Goal: Task Accomplishment & Management: Complete application form

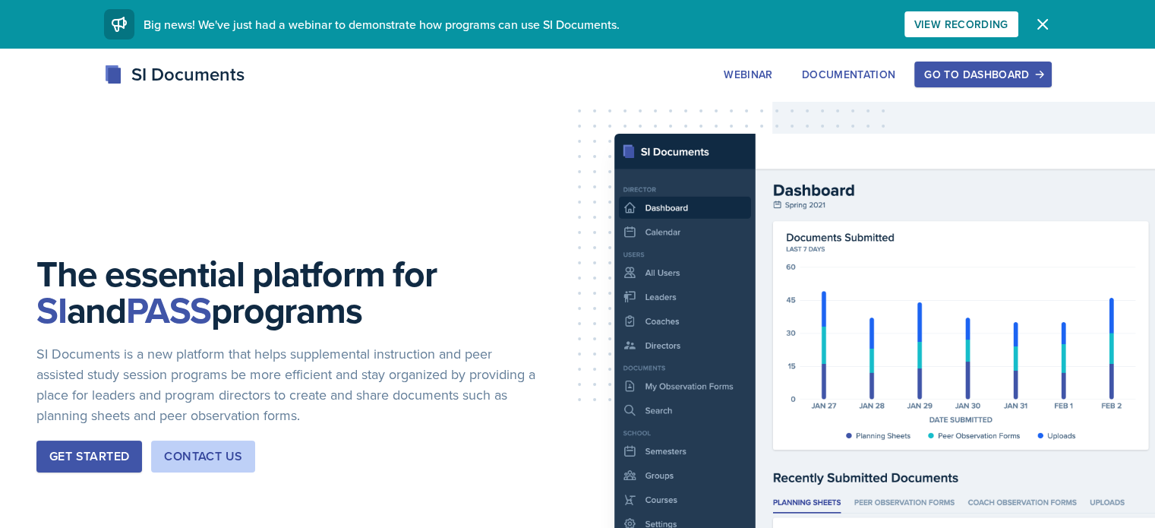
click at [1041, 80] on div "Go to Dashboard" at bounding box center [982, 74] width 117 height 12
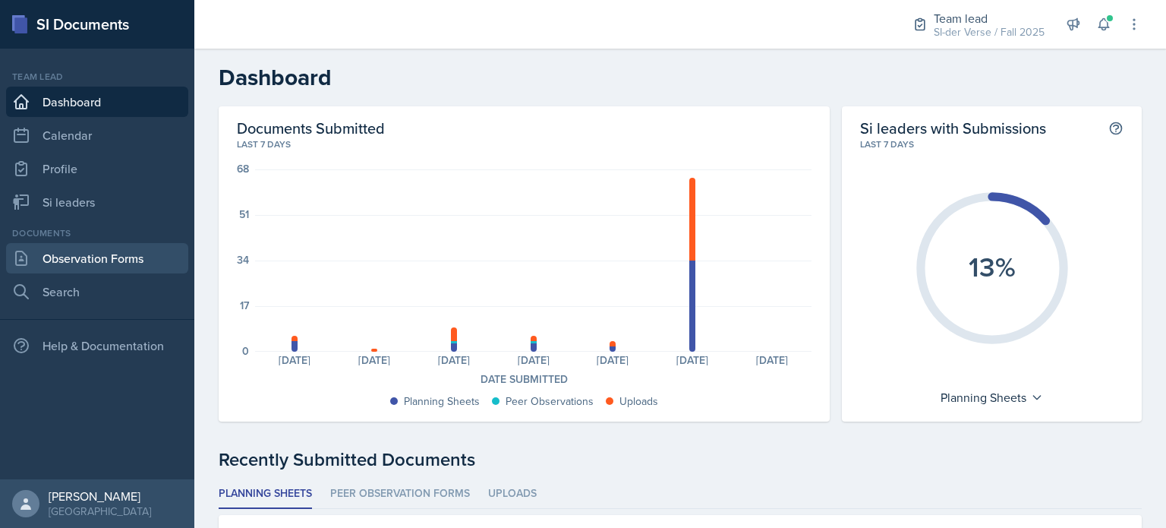
click at [64, 263] on link "Observation Forms" at bounding box center [97, 258] width 182 height 30
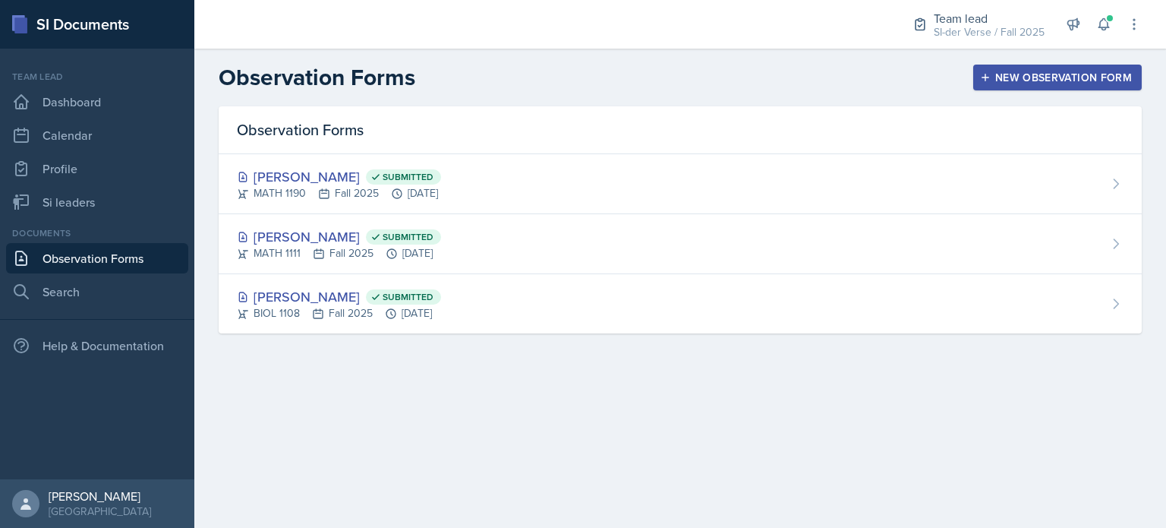
click at [1036, 84] on div "New Observation Form" at bounding box center [1057, 77] width 149 height 12
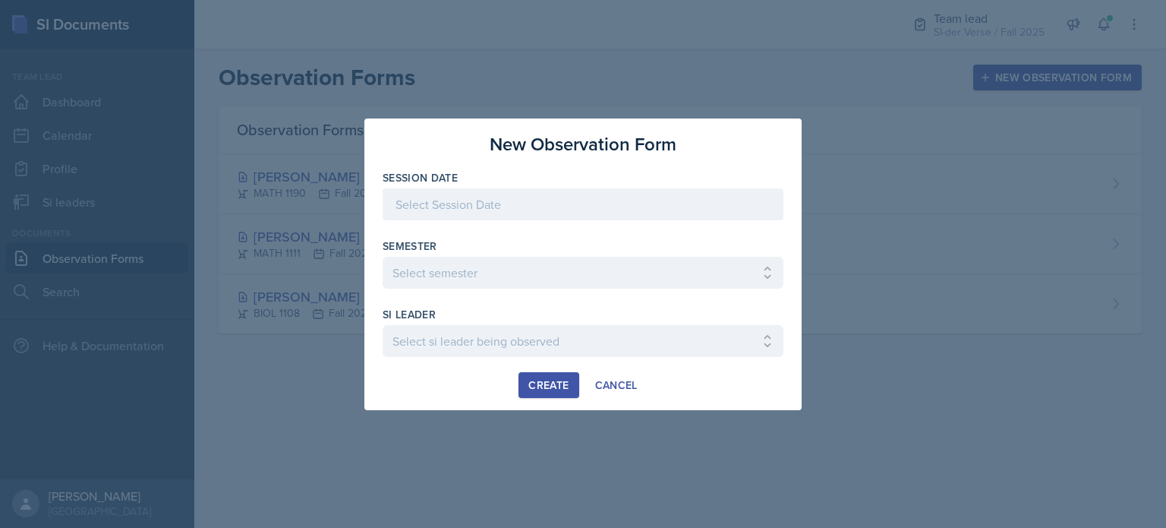
click at [565, 209] on div at bounding box center [583, 204] width 401 height 32
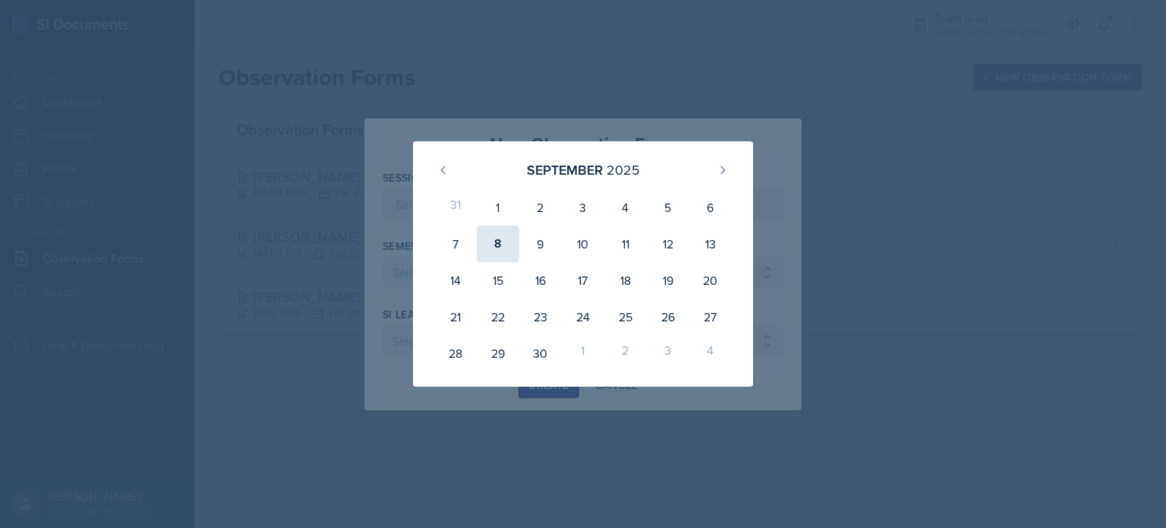
click at [502, 254] on div "8" at bounding box center [498, 243] width 43 height 36
type input "[DATE]"
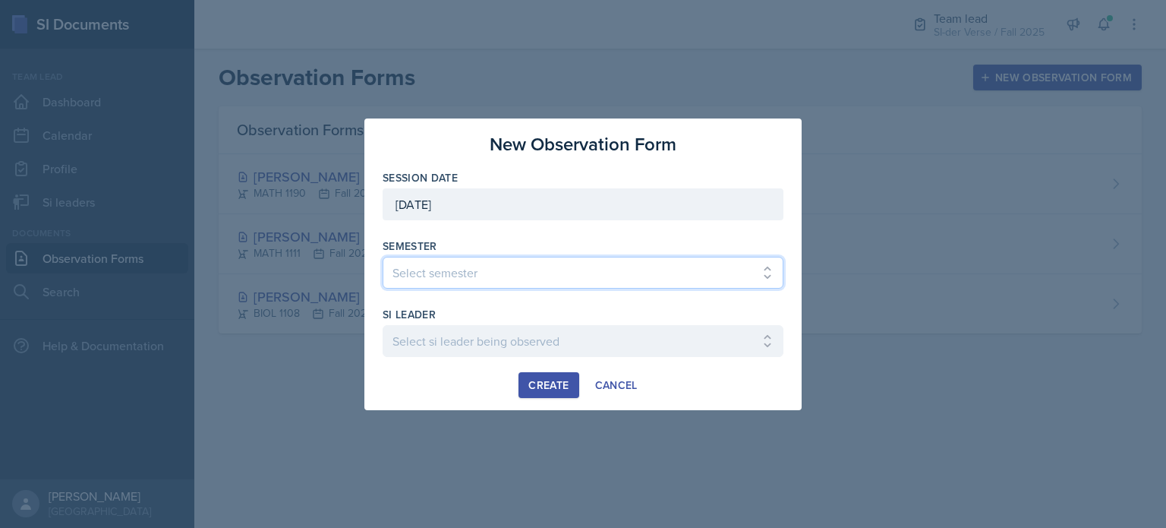
click at [434, 282] on select "Select semester All Spring 2021 Summer 2021 Spring 2022 Fall 2020 Fall 2021 Fal…" at bounding box center [583, 273] width 401 height 32
select select "2bed604d-1099-4043-b1bc-2365e8740244"
click at [383, 257] on select "Select semester All Spring 2021 Summer 2021 Spring 2022 Fall 2020 Fall 2021 Fal…" at bounding box center [583, 273] width 401 height 32
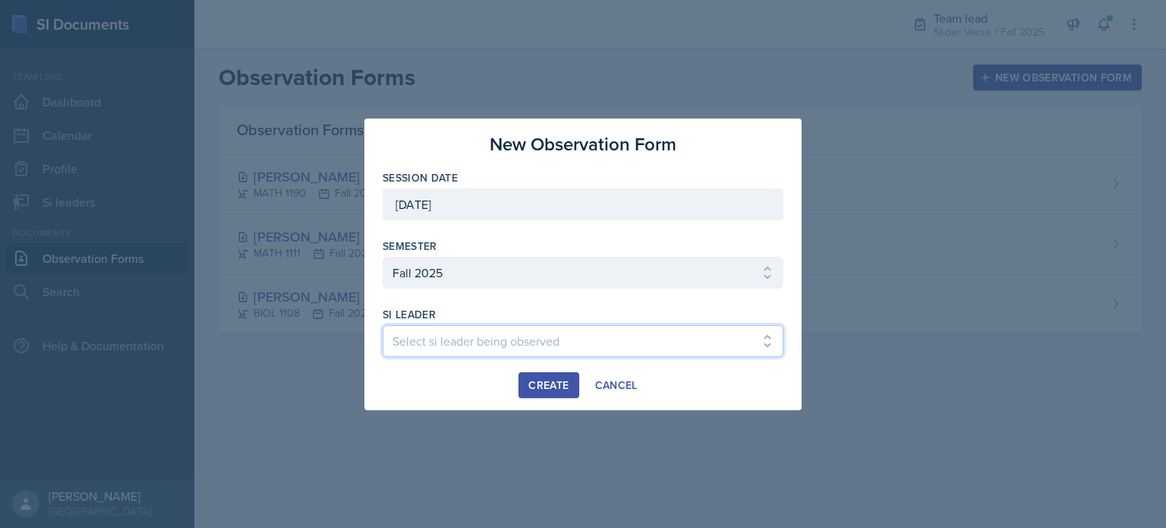
click at [456, 338] on select "Select si leader being observed [PERSON_NAME] / CHEM 1211 / Demon SI of [GEOGRA…" at bounding box center [583, 341] width 401 height 32
click at [468, 336] on select "Select si leader being observed [PERSON_NAME] / CHEM 1211 / Demon SI of [GEOGRA…" at bounding box center [583, 341] width 401 height 32
click at [692, 337] on select "Select si leader being observed [PERSON_NAME] / CHEM 1211 / Demon SI of [GEOGRA…" at bounding box center [583, 341] width 401 height 32
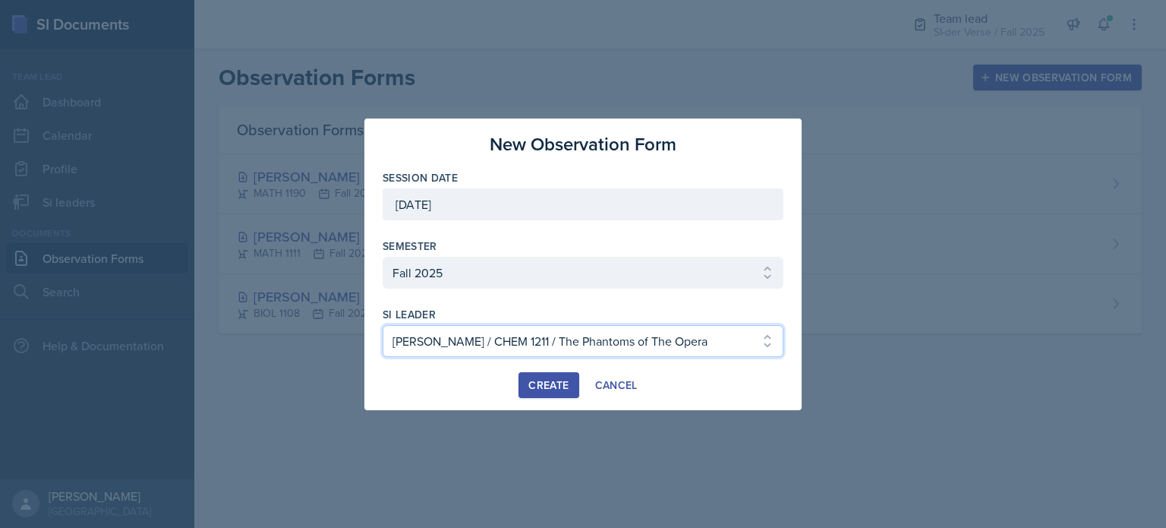
select select "ecc2ea5a-d841-4dba-a5c5-193b6659d20d"
click at [383, 325] on select "Select si leader being observed [PERSON_NAME] / CHEM 1211 / Demon SI of [GEOGRA…" at bounding box center [583, 341] width 401 height 32
click at [562, 395] on button "Create" at bounding box center [549, 385] width 60 height 26
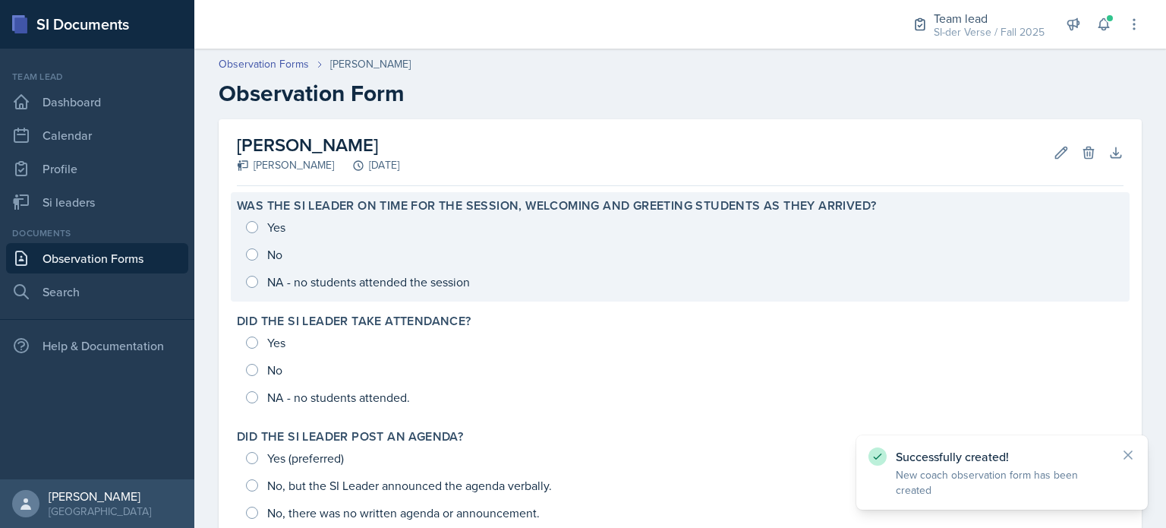
click at [294, 224] on div "Yes No NA - no students attended the session" at bounding box center [680, 254] width 887 height 82
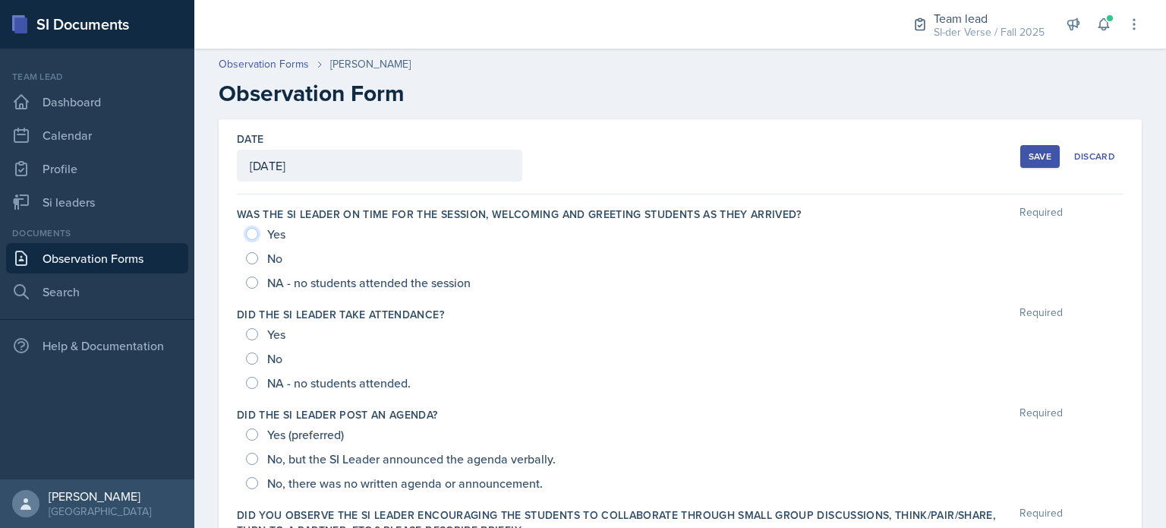
click at [252, 230] on input "Yes" at bounding box center [252, 234] width 12 height 12
radio input "true"
click at [250, 334] on input "Yes" at bounding box center [252, 334] width 12 height 12
radio input "true"
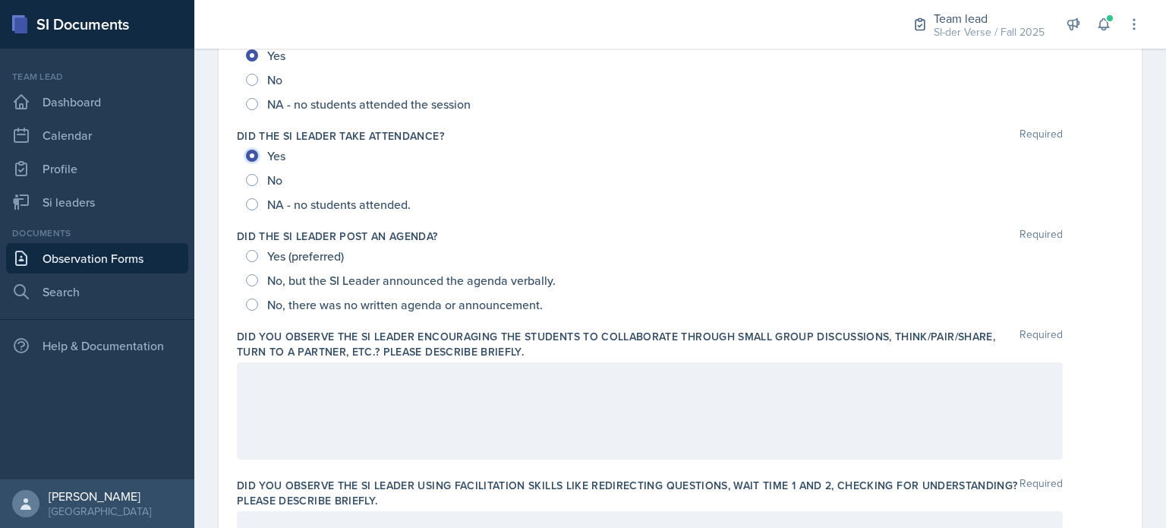
scroll to position [214, 0]
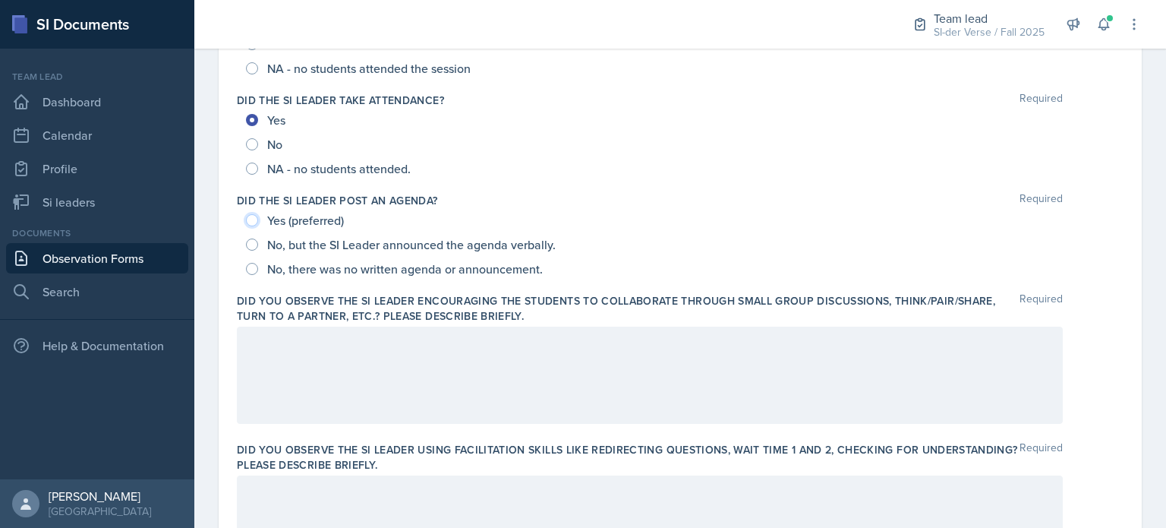
click at [247, 218] on input "Yes (preferred)" at bounding box center [252, 220] width 12 height 12
radio input "true"
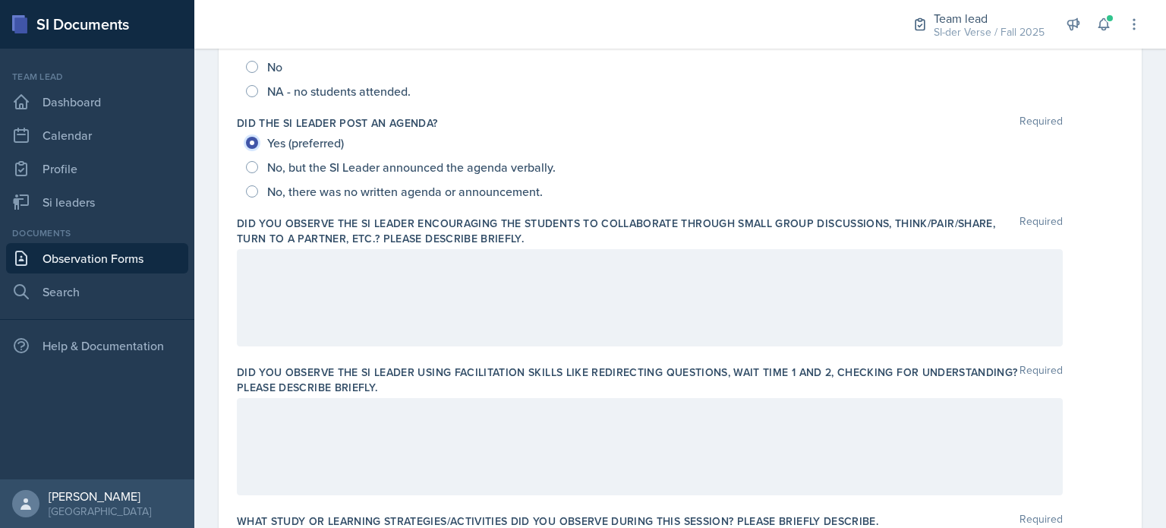
scroll to position [293, 0]
click at [1116, 27] on button at bounding box center [1103, 24] width 27 height 27
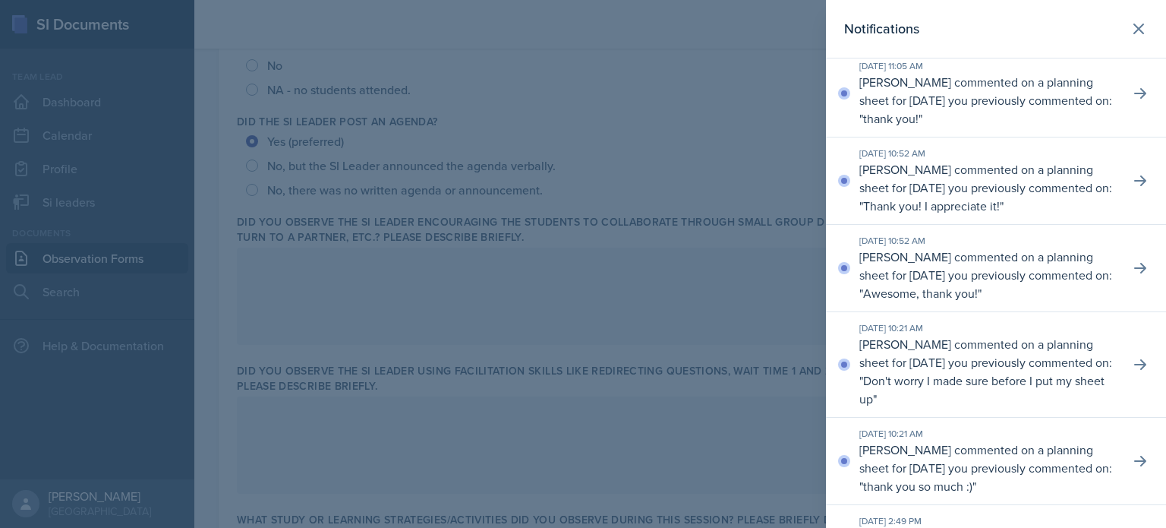
scroll to position [0, 0]
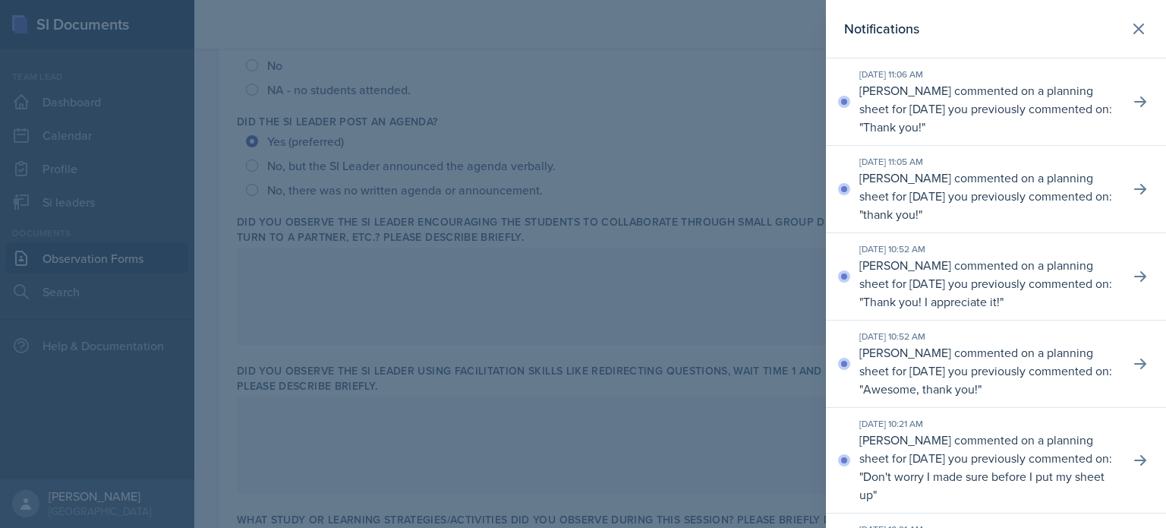
click at [550, 301] on div at bounding box center [583, 264] width 1166 height 528
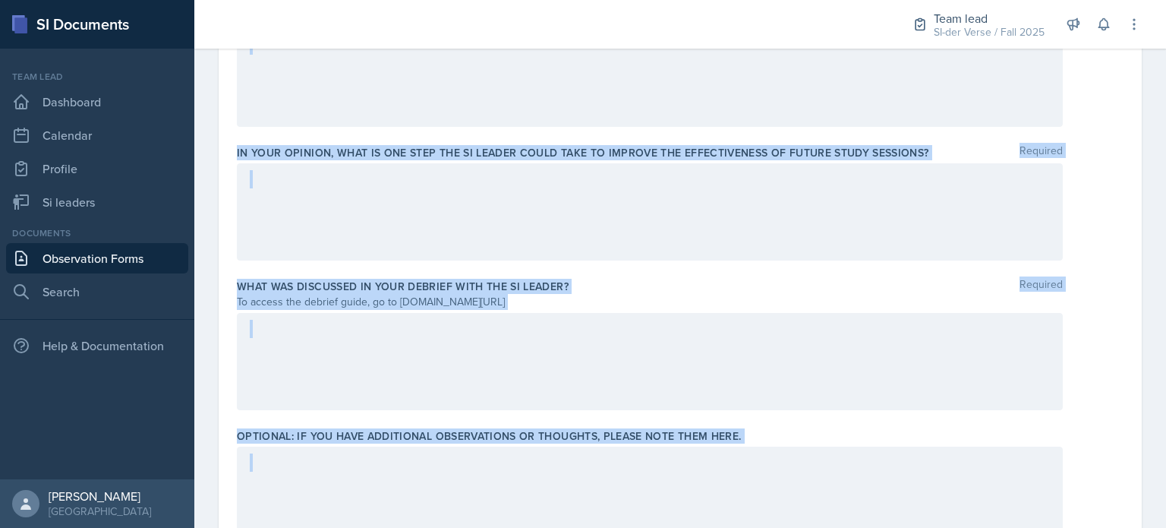
scroll to position [1071, 0]
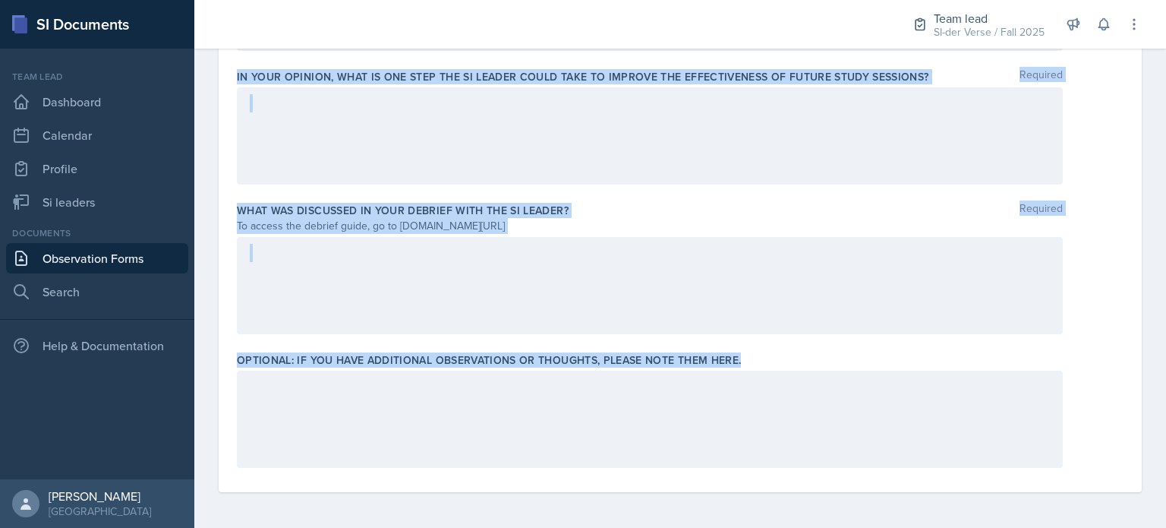
drag, startPoint x: 237, startPoint y: 106, endPoint x: 830, endPoint y: 354, distance: 642.8
copy div "Did you observe the SI Leader encouraging the students to collaborate through s…"
click at [473, 279] on div at bounding box center [650, 285] width 826 height 97
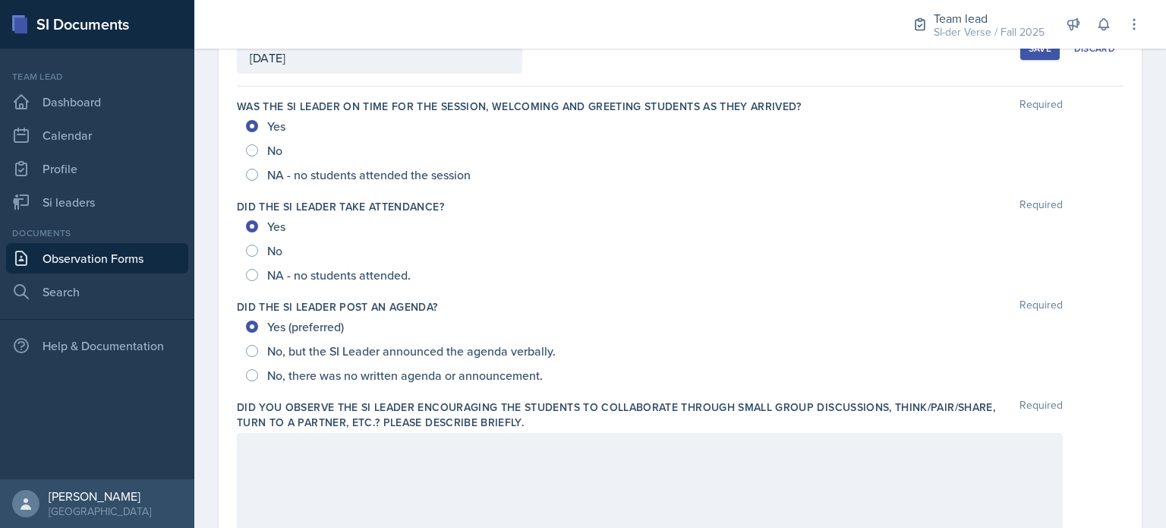
scroll to position [134, 0]
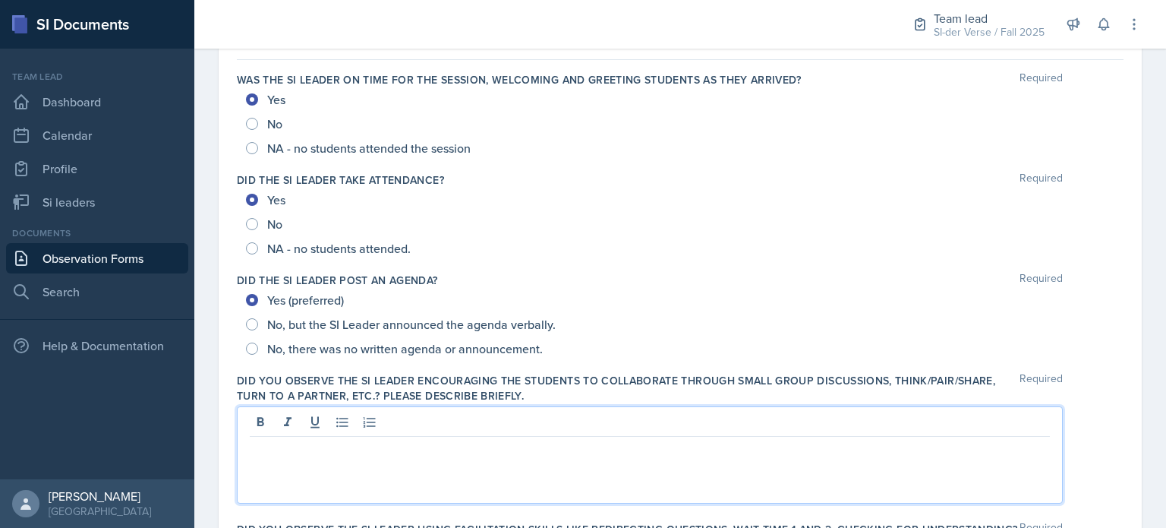
click at [302, 448] on p at bounding box center [650, 449] width 800 height 18
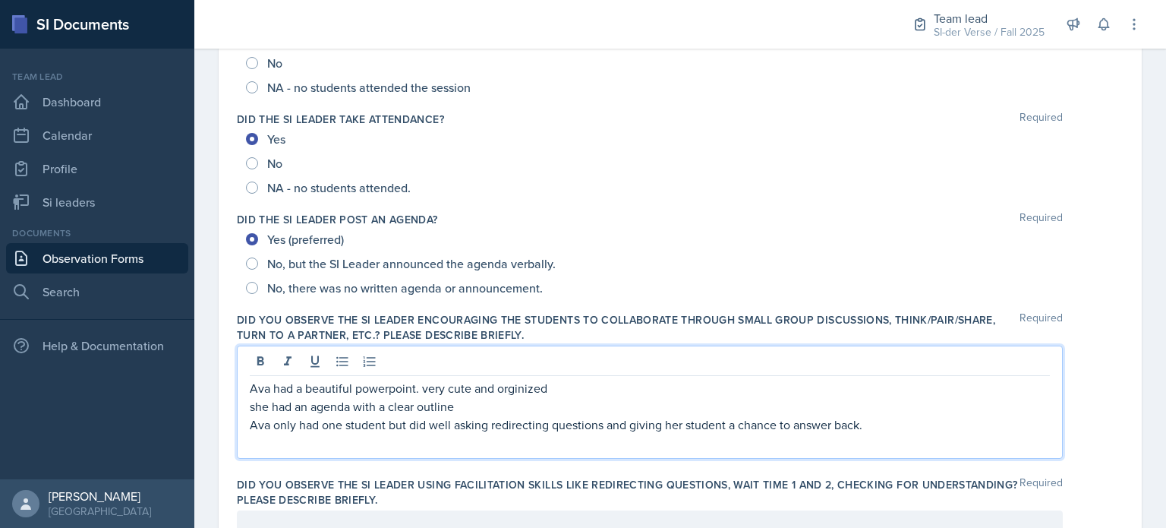
scroll to position [196, 0]
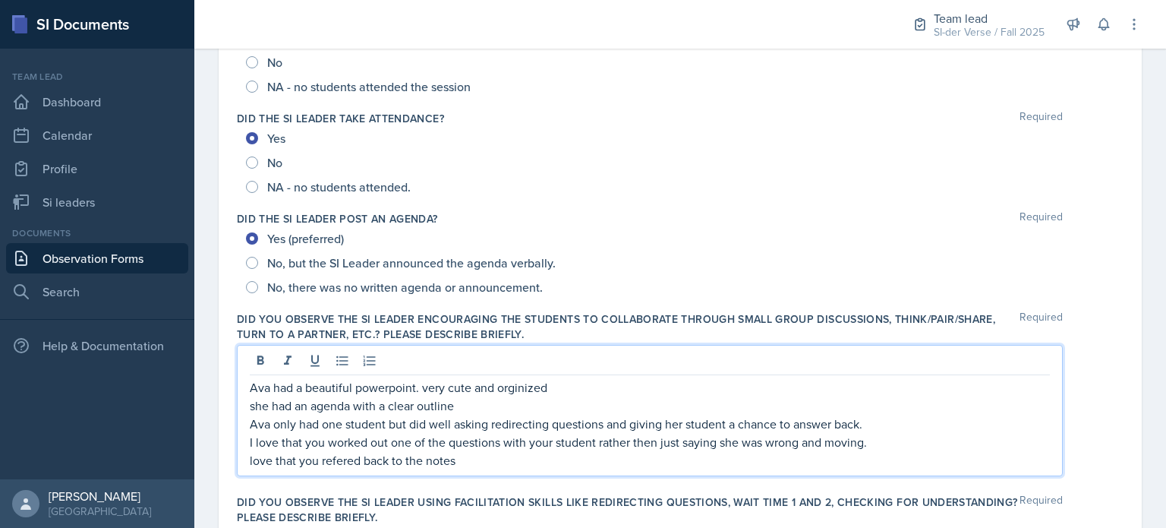
click at [346, 457] on p "love that you refered back to the notes" at bounding box center [650, 460] width 800 height 18
click at [487, 454] on p "love that you refered back to the notes" at bounding box center [650, 460] width 800 height 18
click at [429, 461] on p "love that you refered back to the notes" at bounding box center [650, 460] width 800 height 18
click at [500, 461] on p "love that you refered back to your class notes" at bounding box center [650, 460] width 800 height 18
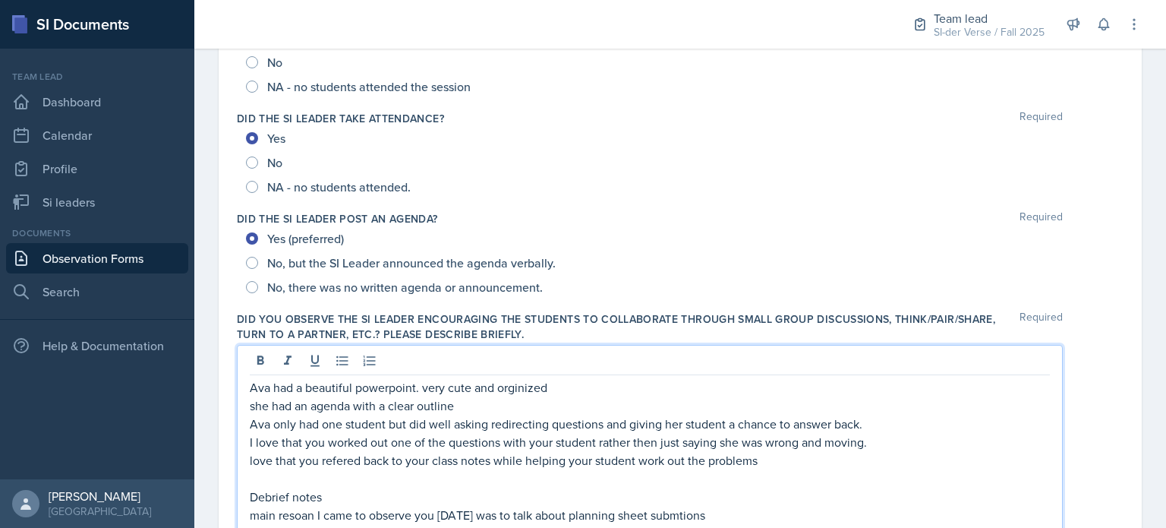
drag, startPoint x: 671, startPoint y: 513, endPoint x: 615, endPoint y: 506, distance: 56.6
click at [615, 506] on p "main resoan I came to observe you [DATE] was to talk about planning sheet submt…" at bounding box center [650, 515] width 800 height 18
click at [700, 516] on p "main resoan I came to observe you [DATE] was to talk about planning sheet submt…" at bounding box center [650, 515] width 800 height 18
click at [679, 510] on p "main resoan I came to observe you [DATE] was to talk about planning sheet submi…" at bounding box center [650, 515] width 800 height 18
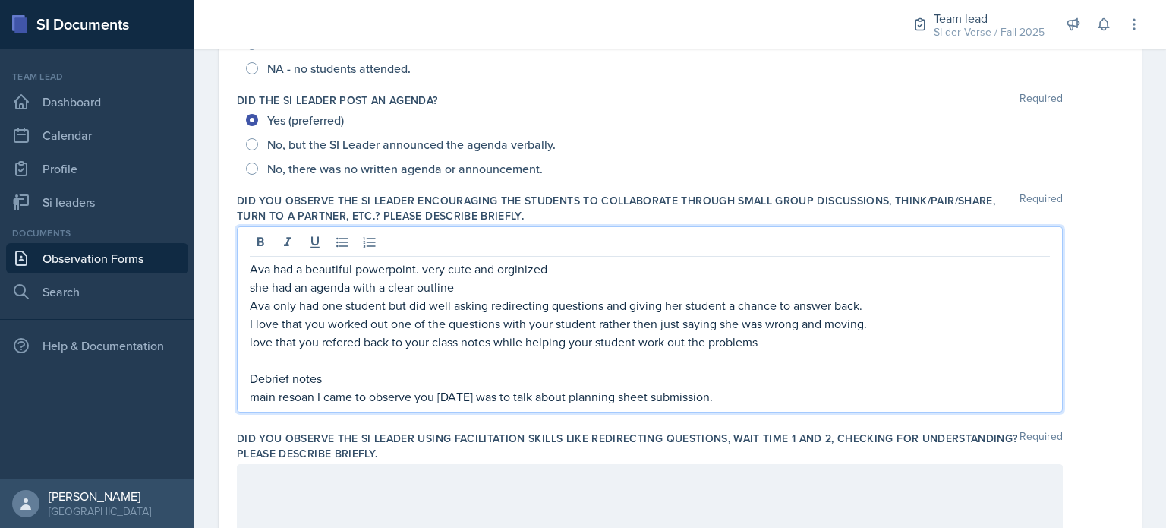
scroll to position [326, 0]
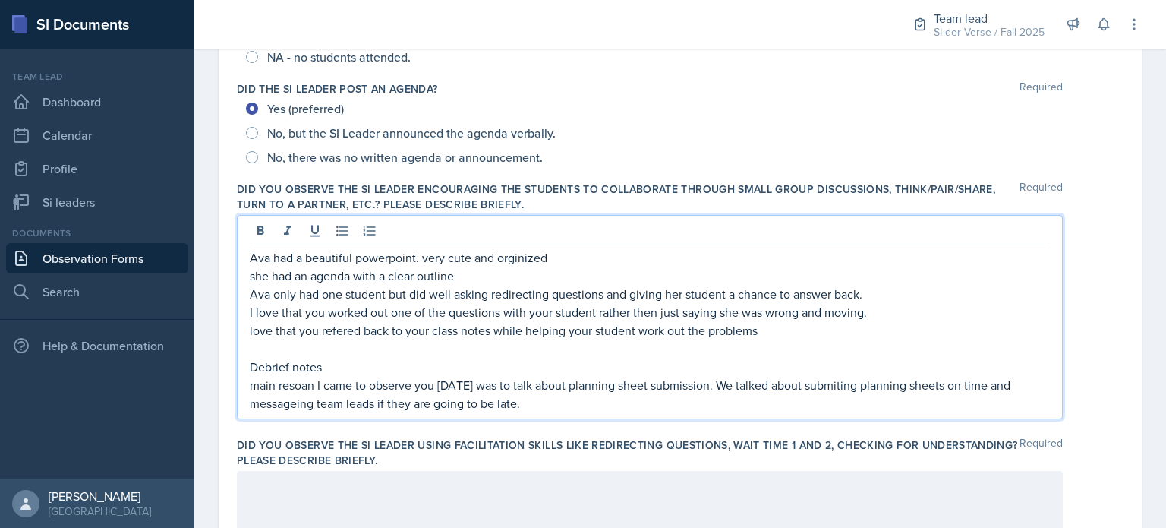
click at [772, 339] on p at bounding box center [650, 348] width 800 height 18
click at [761, 328] on p "love that you refered back to your class notes while helping your student work …" at bounding box center [650, 330] width 800 height 18
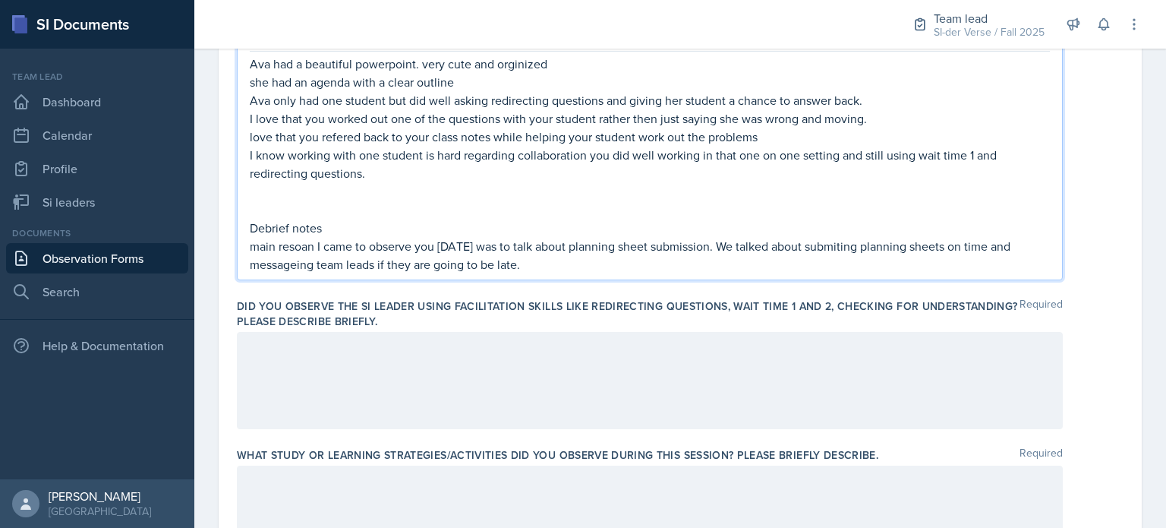
scroll to position [525, 0]
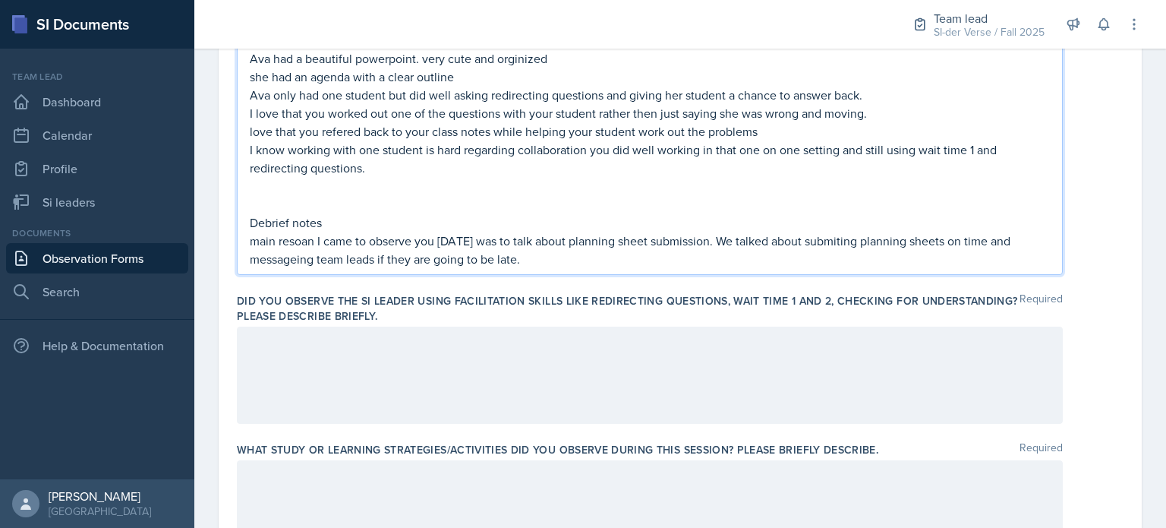
click at [295, 238] on p "main resoan I came to observe you [DATE] was to talk about planning sheet submi…" at bounding box center [650, 250] width 800 height 36
click at [282, 266] on p "main reason I came to observe you [DATE] was to talk about planning sheet submi…" at bounding box center [650, 250] width 800 height 36
click at [331, 161] on p "I know working with one student is hard regarding collaboration you did well wo…" at bounding box center [650, 158] width 800 height 36
click at [529, 254] on p "main reason I came to observe you [DATE] was to talk about planning sheet submi…" at bounding box center [650, 250] width 800 height 36
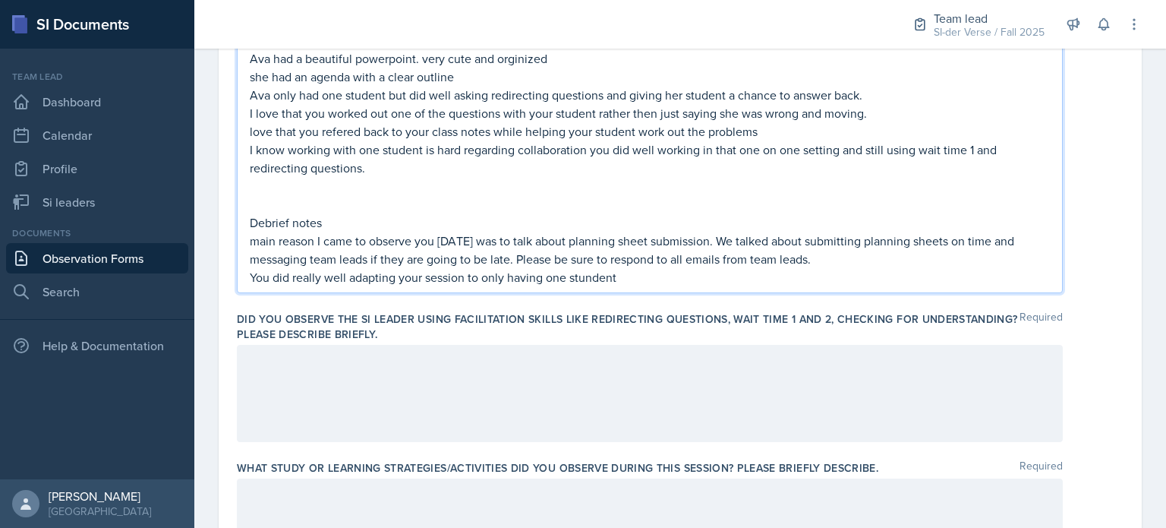
click at [599, 276] on p "You did really well adapting your session to only having one stundent" at bounding box center [650, 277] width 800 height 18
drag, startPoint x: 631, startPoint y: 278, endPoint x: 620, endPoint y: 278, distance: 10.6
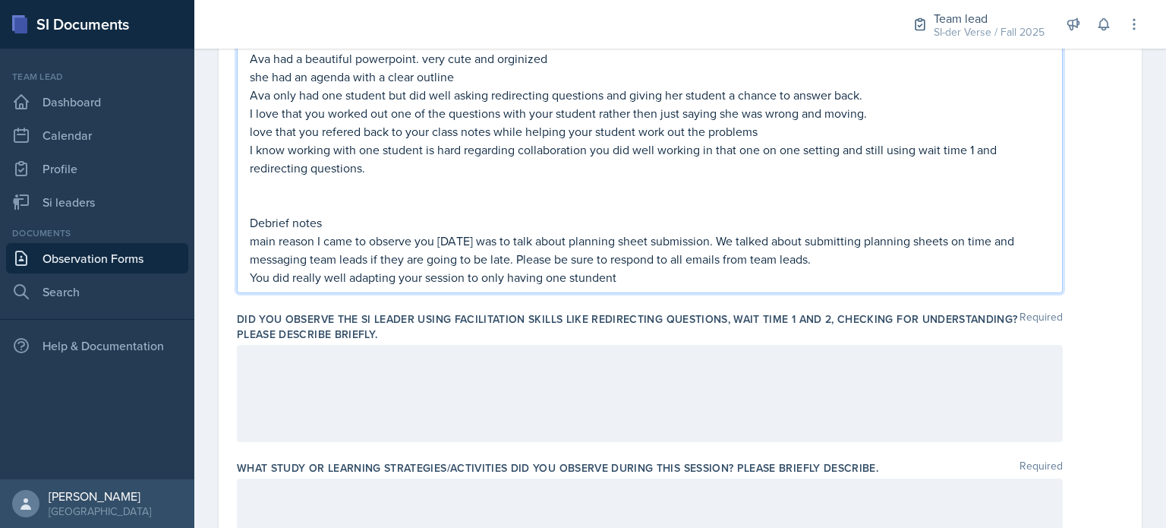
click at [620, 278] on p "You did really well adapting your session to only having one stundent" at bounding box center [650, 277] width 800 height 18
click at [582, 278] on p "You did really well adapting your session to only having one stundent" at bounding box center [650, 277] width 800 height 18
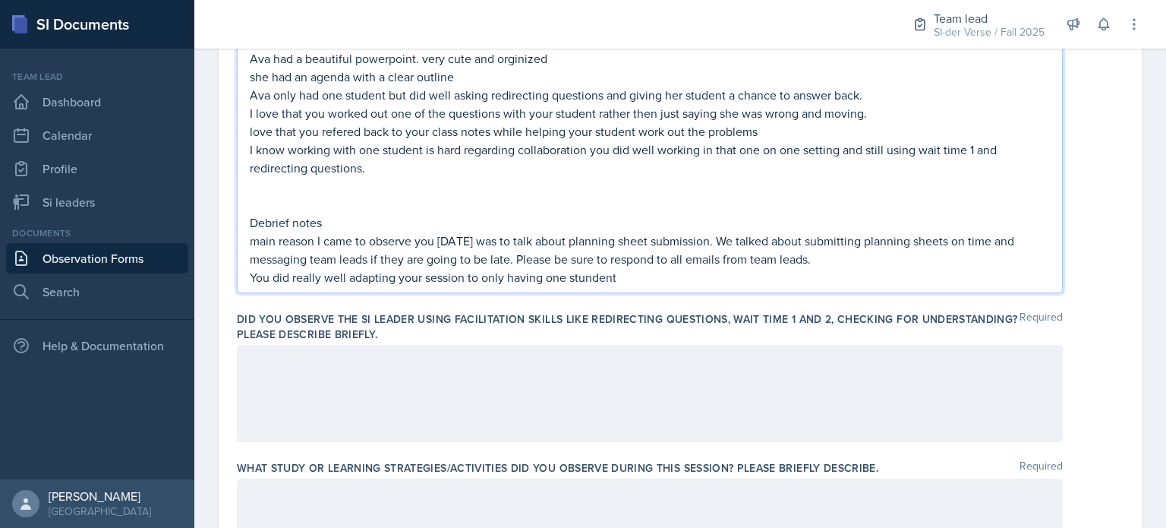
click at [592, 278] on p "You did really well adapting your session to only having one stundent" at bounding box center [650, 277] width 800 height 18
click at [620, 279] on p "You did really well adapting your session to only having one student" at bounding box center [650, 277] width 800 height 18
click at [347, 137] on p "love that you refered back to your class notes while helping your student work …" at bounding box center [650, 131] width 800 height 18
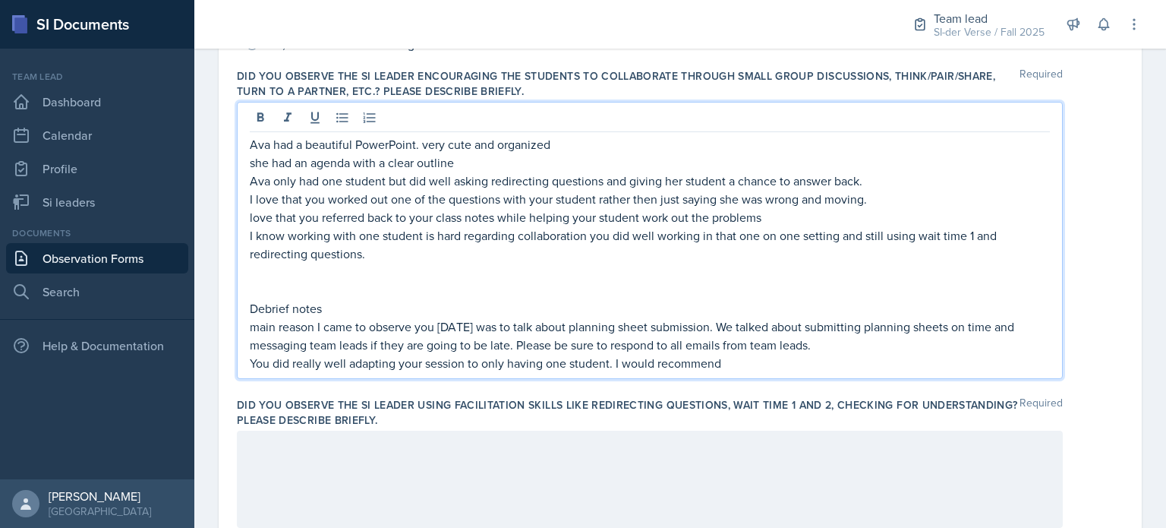
scroll to position [461, 0]
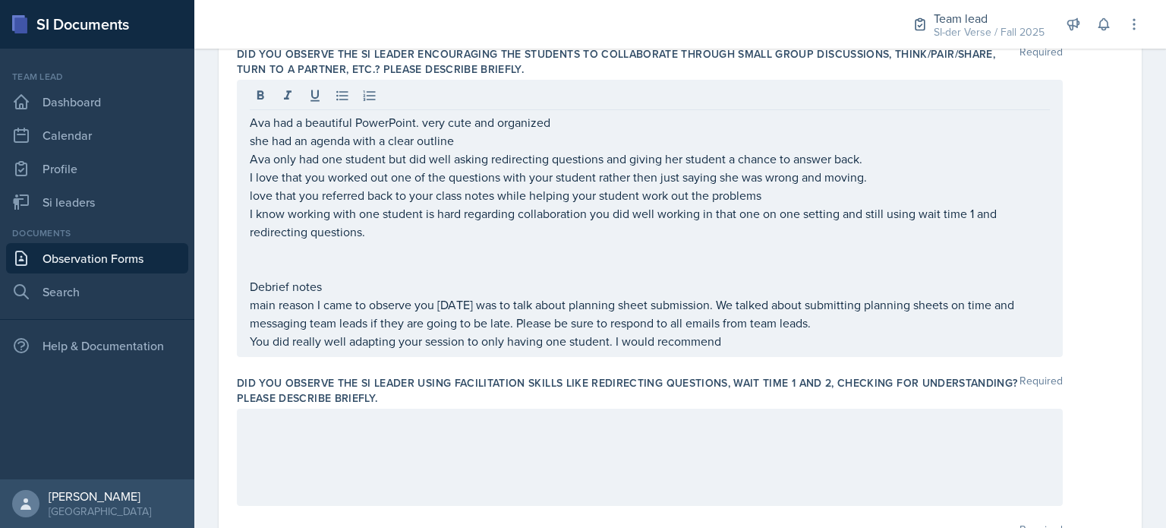
drag, startPoint x: 248, startPoint y: 121, endPoint x: 557, endPoint y: 165, distance: 312.1
click at [643, 193] on div "Ava had a beautiful PowerPoint. very cute and organized she had an agenda with …" at bounding box center [650, 218] width 826 height 277
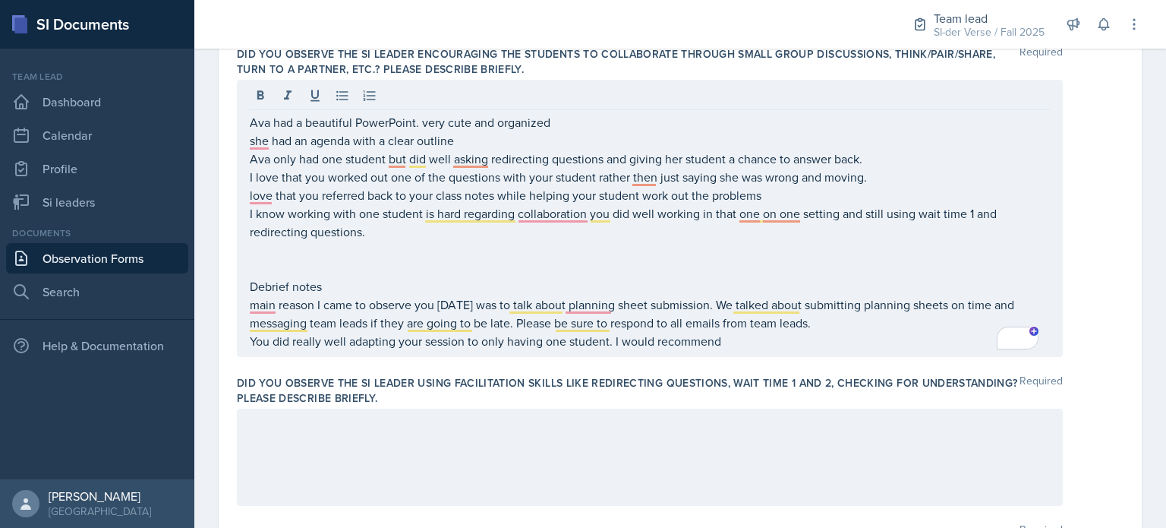
drag, startPoint x: 249, startPoint y: 122, endPoint x: 468, endPoint y: 172, distance: 225.1
click at [468, 172] on div "Ava had a beautiful PowerPoint. very cute and organized she had an agenda with …" at bounding box center [650, 218] width 826 height 277
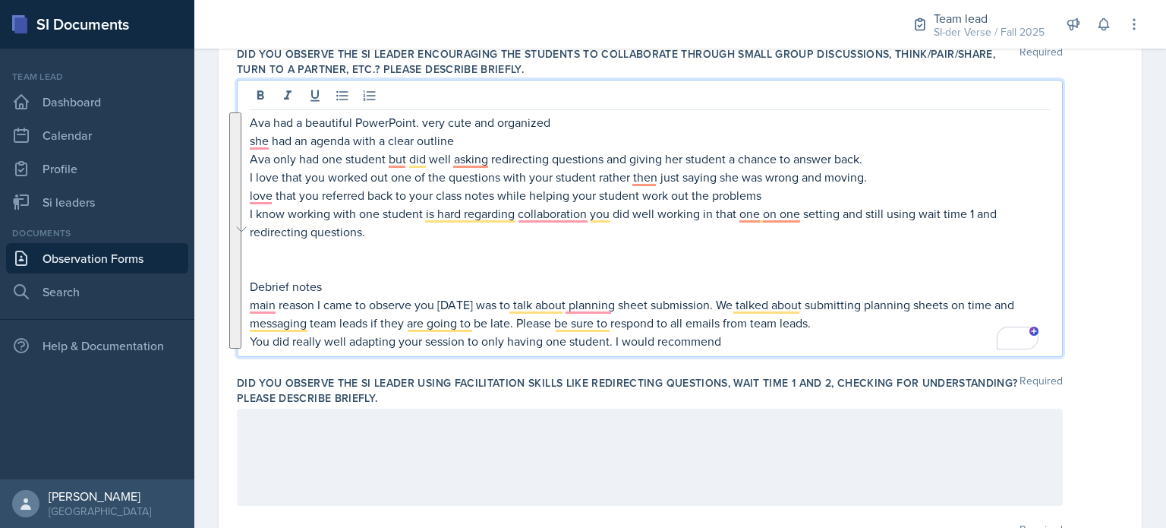
drag, startPoint x: 253, startPoint y: 121, endPoint x: 887, endPoint y: 370, distance: 680.8
click at [887, 370] on div "Was the SI Leader on time for the session, welcoming and greeting students as t…" at bounding box center [680, 508] width 887 height 1549
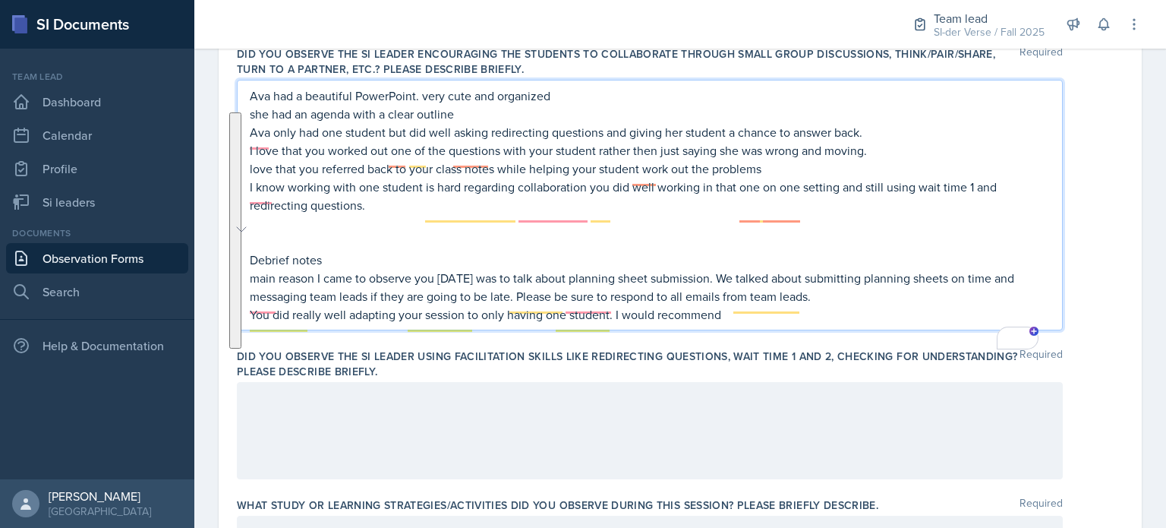
scroll to position [434, 0]
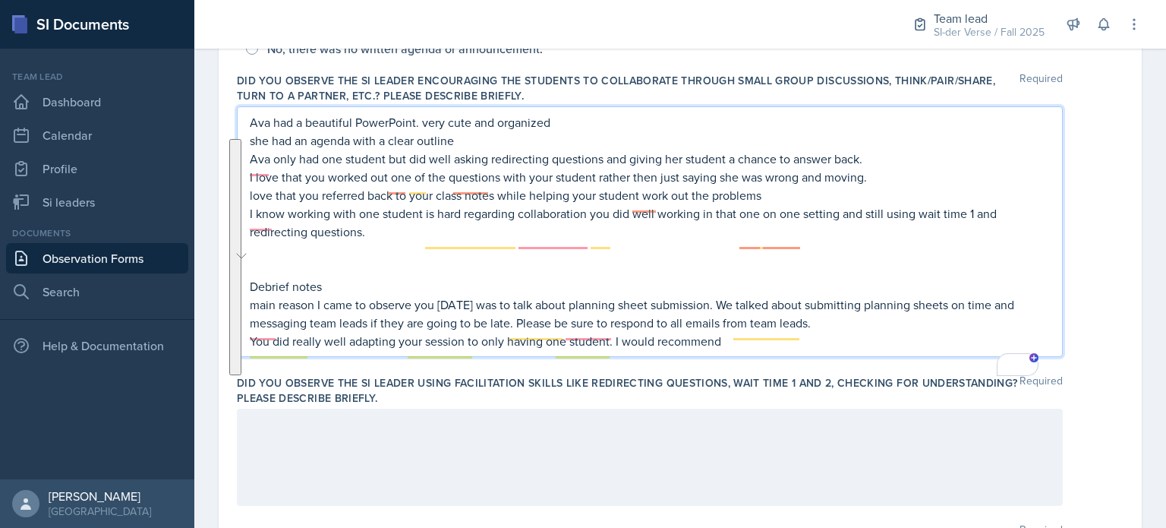
copy div "Ava had a beautiful PowerPoint. very cute and organized she had an agenda with …"
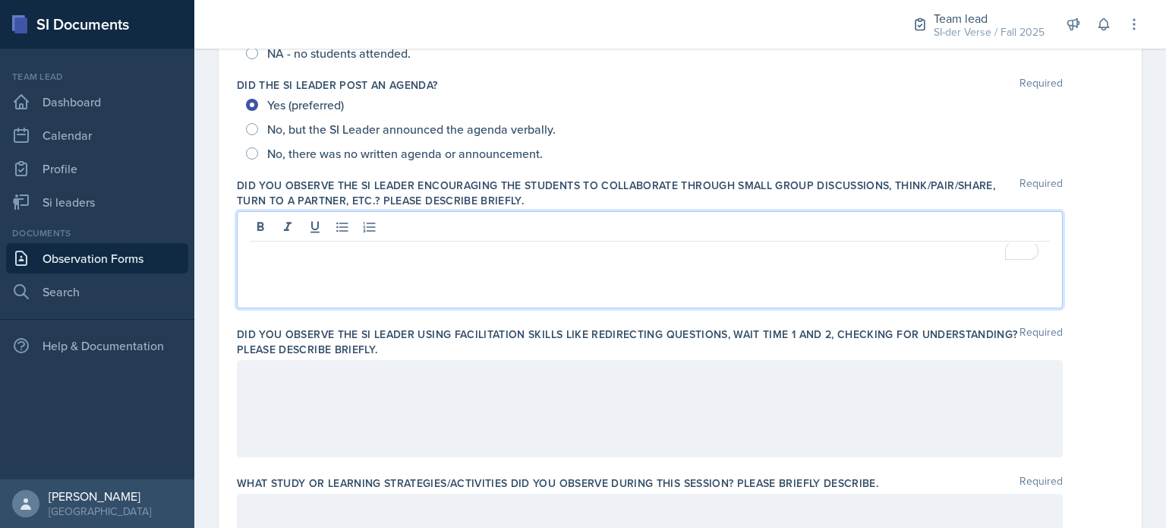
scroll to position [324, 0]
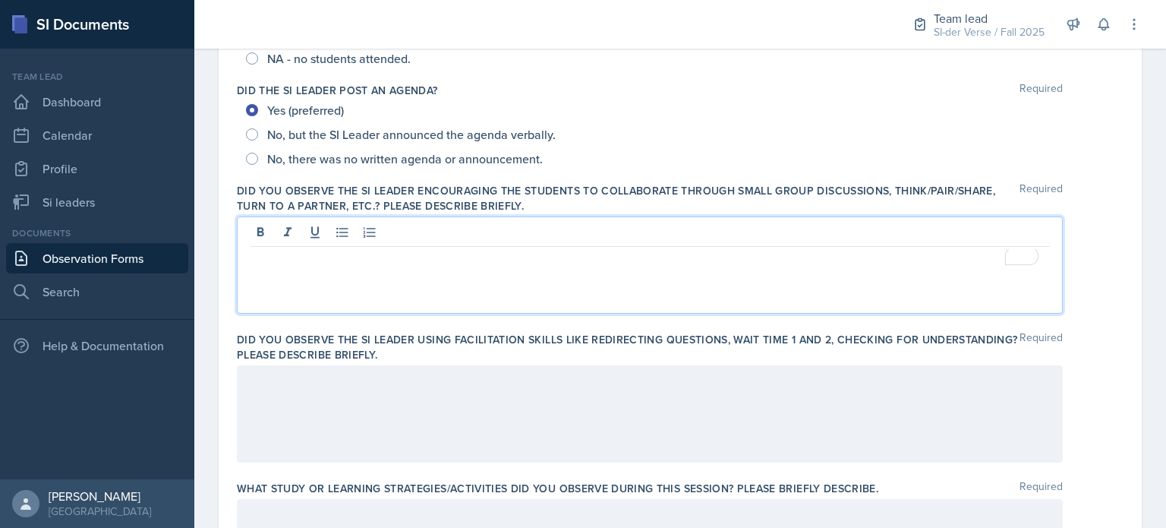
click at [377, 270] on div at bounding box center [650, 264] width 826 height 97
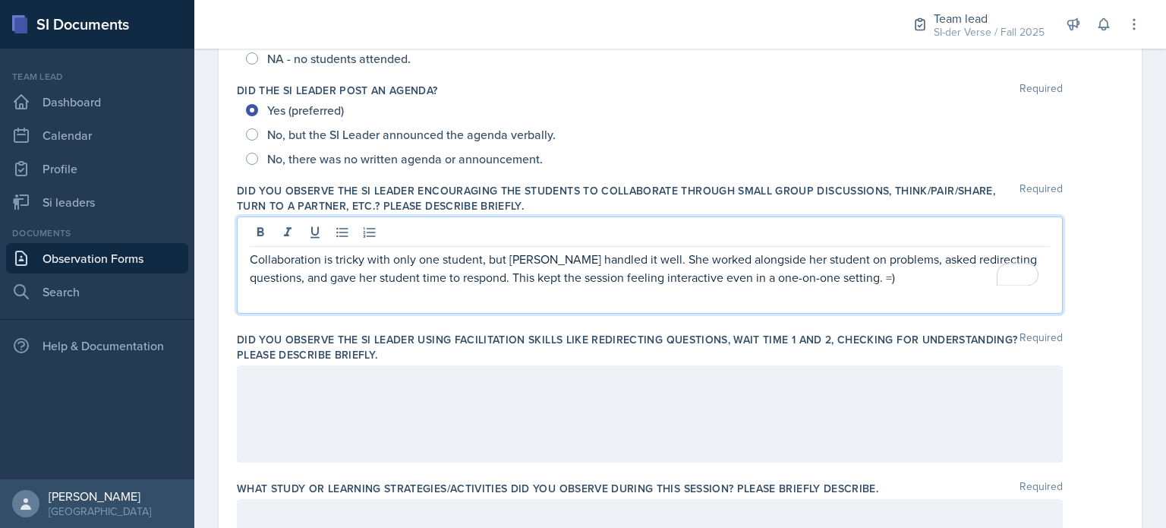
click at [484, 258] on p "Collaboration is tricky with only one student, but [PERSON_NAME] handled it wel…" at bounding box center [650, 268] width 800 height 36
click at [866, 263] on p "Collaboration is tricky with only one student but [PERSON_NAME] handled it well…" at bounding box center [650, 268] width 800 height 36
click at [483, 259] on p "Collaboration is tricky with only one student but [PERSON_NAME] handled it well…" at bounding box center [650, 268] width 800 height 36
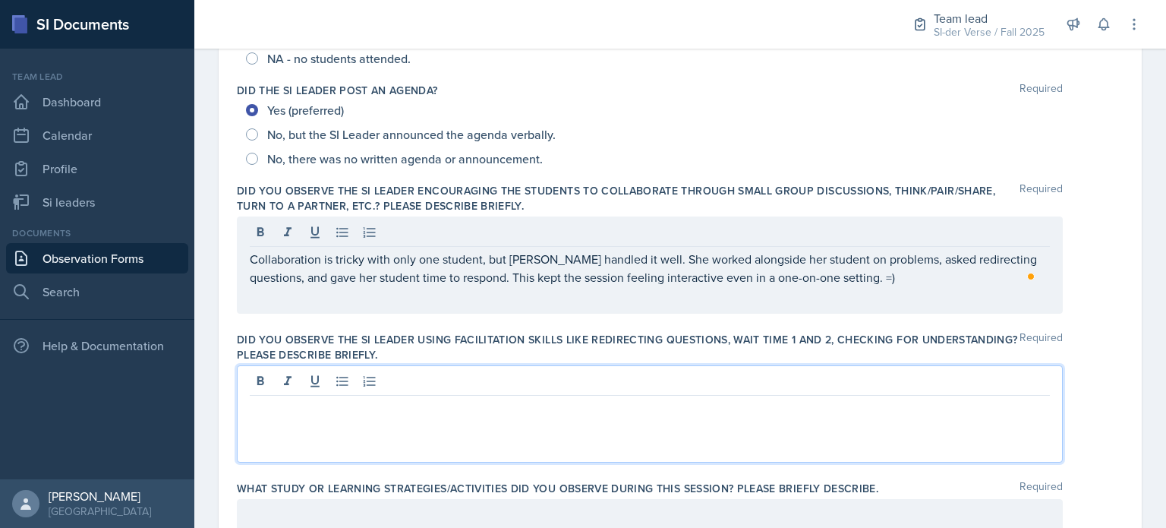
click at [396, 385] on div at bounding box center [650, 413] width 826 height 97
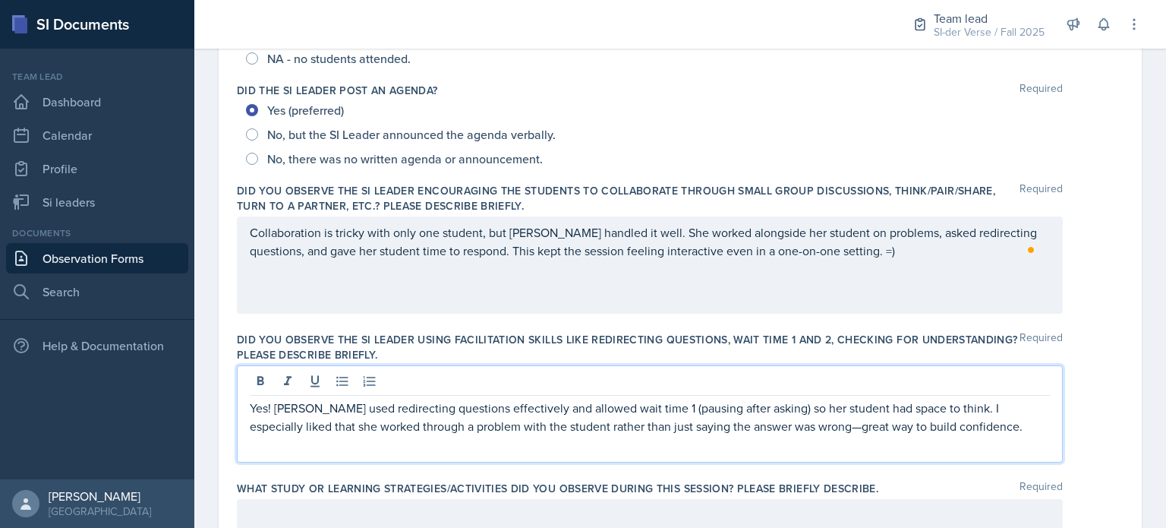
click at [756, 426] on p "Yes! [PERSON_NAME] used redirecting questions effectively and allowed wait time…" at bounding box center [650, 417] width 800 height 36
click at [269, 408] on p "Yes! [PERSON_NAME] used redirecting questions effectively and allowed wait time…" at bounding box center [650, 417] width 800 height 36
click at [270, 410] on p "Yes so much! [PERSON_NAME] used redirecting questions effectively and allowed w…" at bounding box center [650, 417] width 800 height 36
click at [618, 405] on p "Yes, so much! [PERSON_NAME] used redirecting questions effectively and allowed …" at bounding box center [650, 417] width 800 height 36
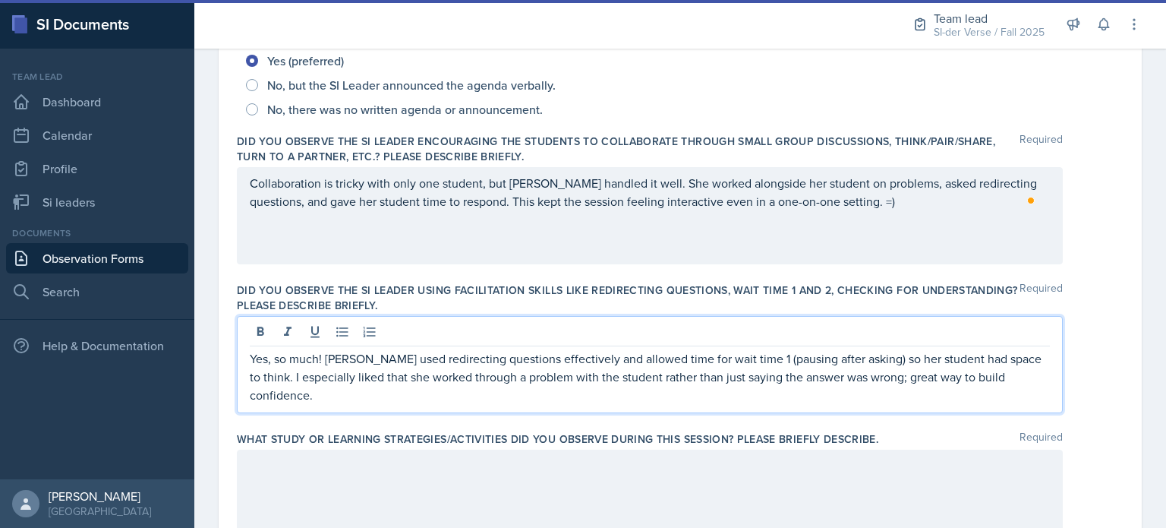
scroll to position [423, 0]
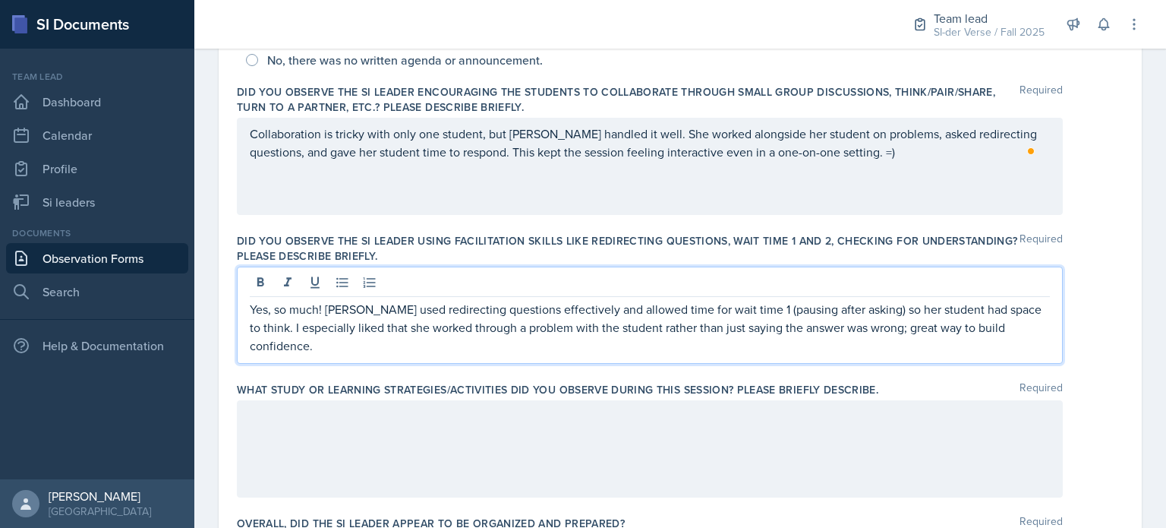
click at [1020, 330] on p "Yes, so much! [PERSON_NAME] used redirecting questions effectively and allowed …" at bounding box center [650, 327] width 800 height 55
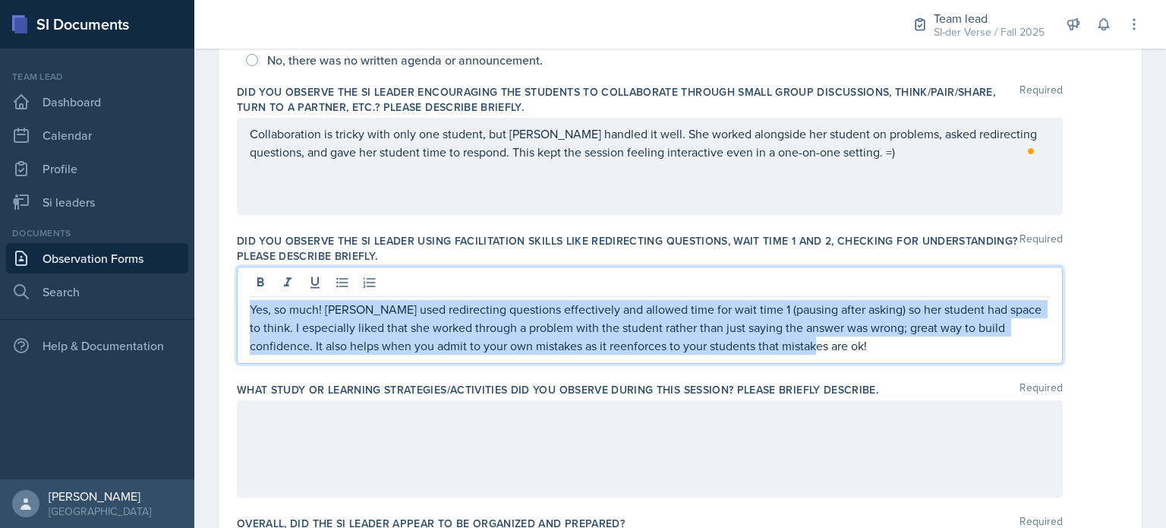
drag, startPoint x: 251, startPoint y: 306, endPoint x: 821, endPoint y: 363, distance: 573.8
click at [821, 363] on div "Did you observe the SI Leader using facilitation skills like redirecting questi…" at bounding box center [680, 301] width 887 height 149
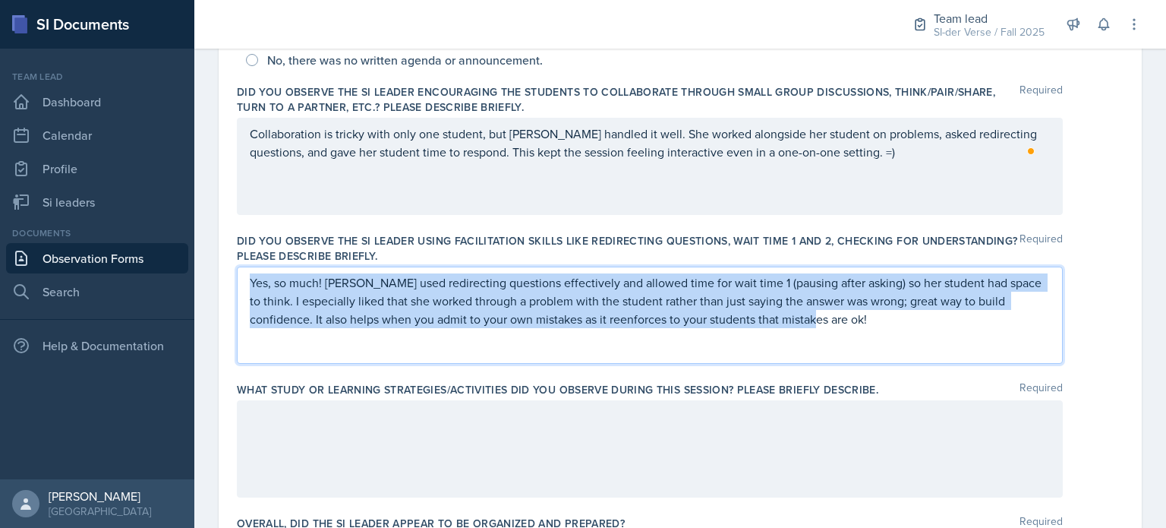
scroll to position [396, 0]
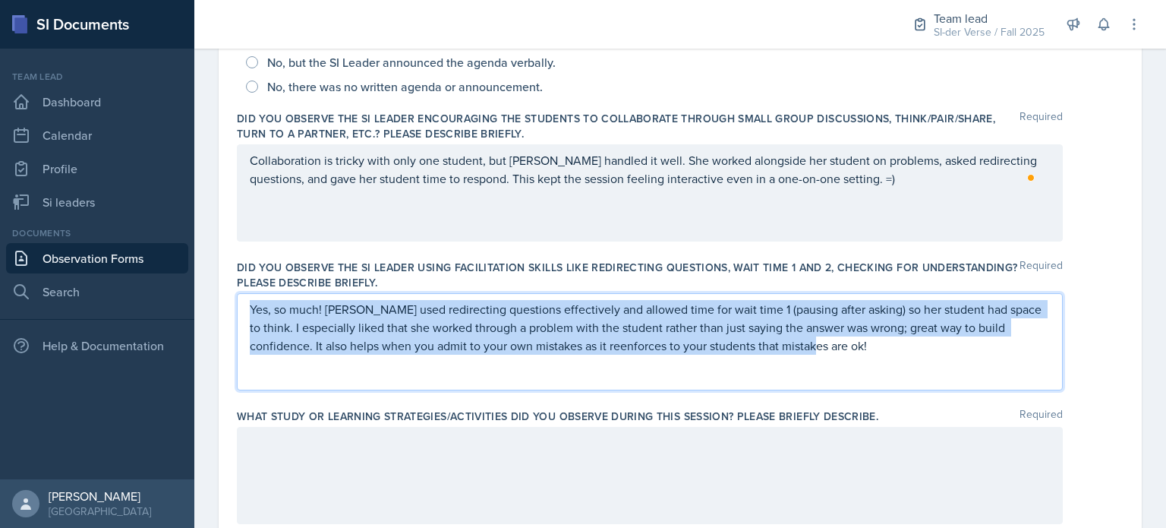
copy p "Yes, so much! [PERSON_NAME] used redirecting questions effectively and allowed …"
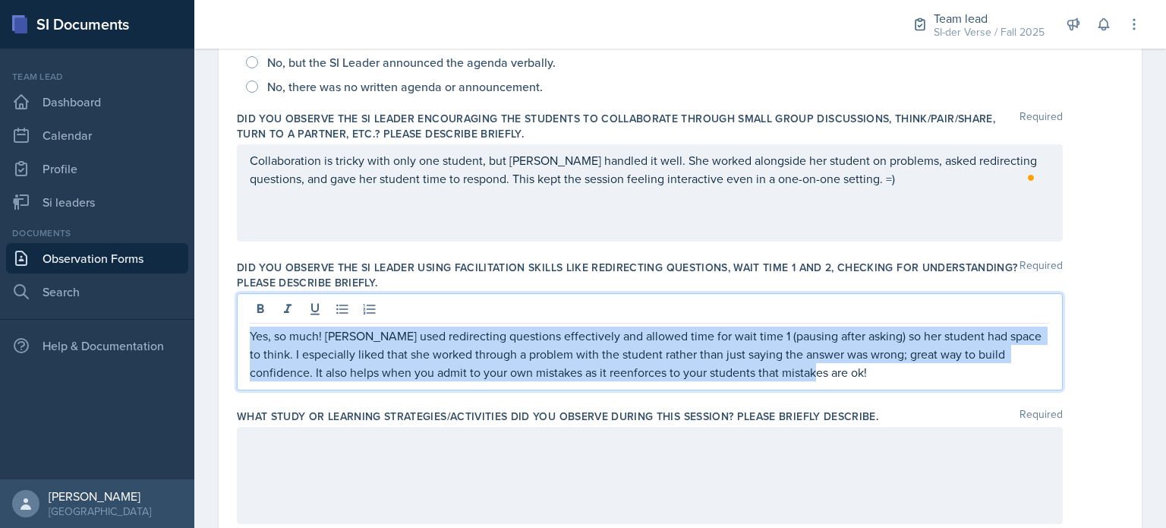
scroll to position [423, 0]
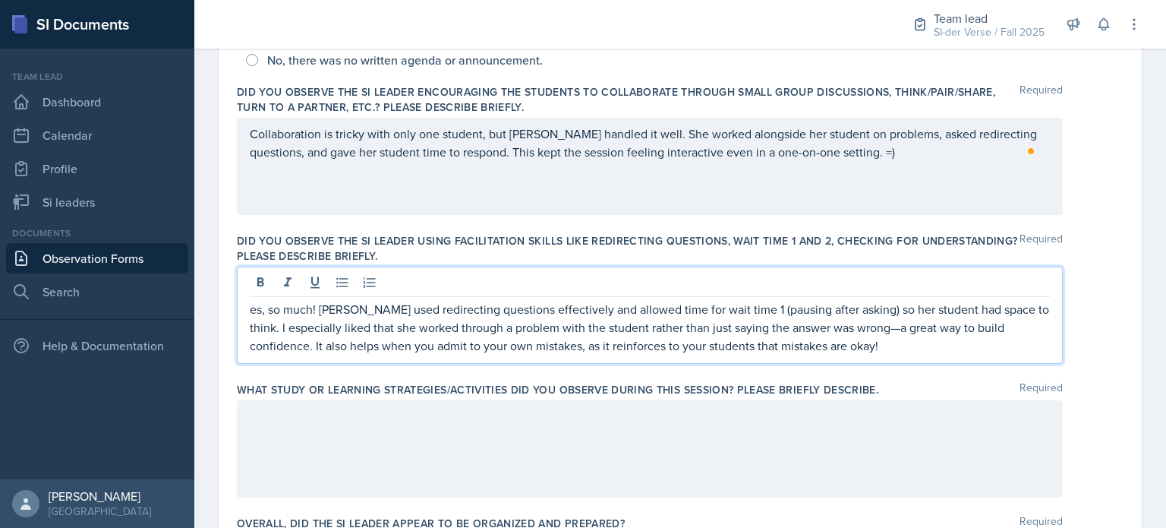
click at [862, 327] on p "es, so much! [PERSON_NAME] used redirecting questions effectively and allowed t…" at bounding box center [650, 327] width 800 height 55
click at [248, 307] on div "es, so much! [PERSON_NAME] used redirecting questions effectively and allowed t…" at bounding box center [650, 314] width 826 height 97
click at [250, 311] on p "es, so much! [PERSON_NAME] used redirecting questions effectively and allowed t…" at bounding box center [650, 327] width 800 height 55
click at [272, 309] on p "Yes, so much! [PERSON_NAME] used redirecting questions effectively and allowed …" at bounding box center [650, 327] width 800 height 55
click at [510, 345] on p "Yes so much! [PERSON_NAME] used redirecting questions effectively and allowed t…" at bounding box center [650, 327] width 800 height 55
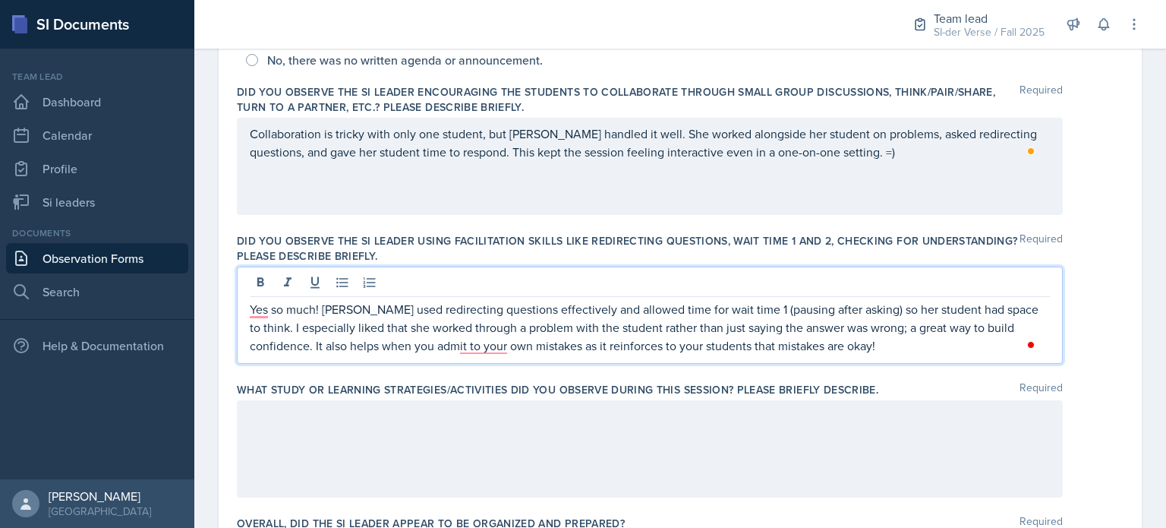
click at [818, 348] on p "Yes so much! [PERSON_NAME] used redirecting questions effectively and allowed t…" at bounding box center [650, 327] width 800 height 55
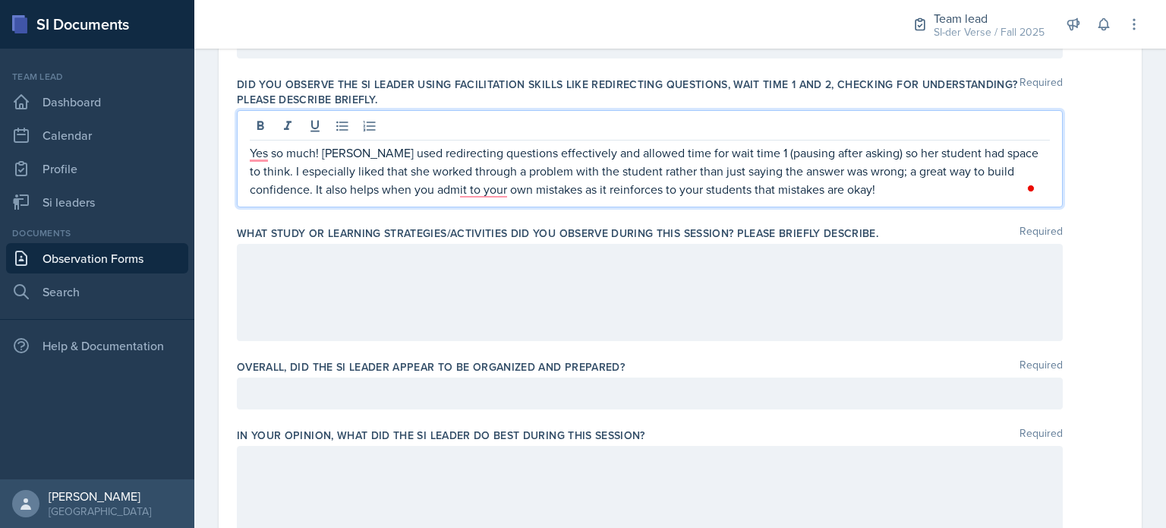
click at [476, 282] on div at bounding box center [650, 292] width 826 height 97
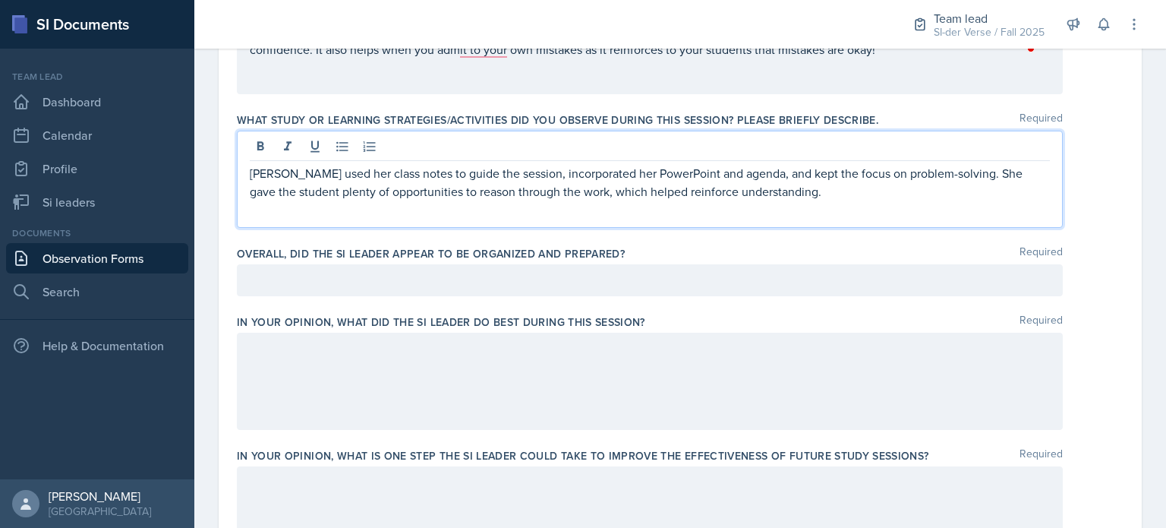
scroll to position [702, 0]
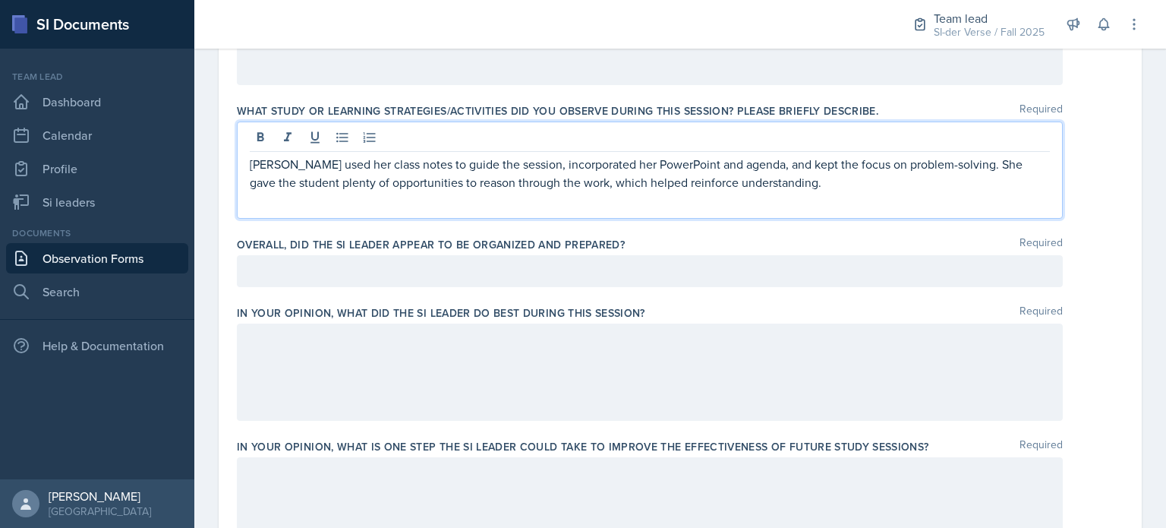
click at [1005, 168] on p "[PERSON_NAME] used her class notes to guide the session, incorporated her Power…" at bounding box center [650, 173] width 800 height 36
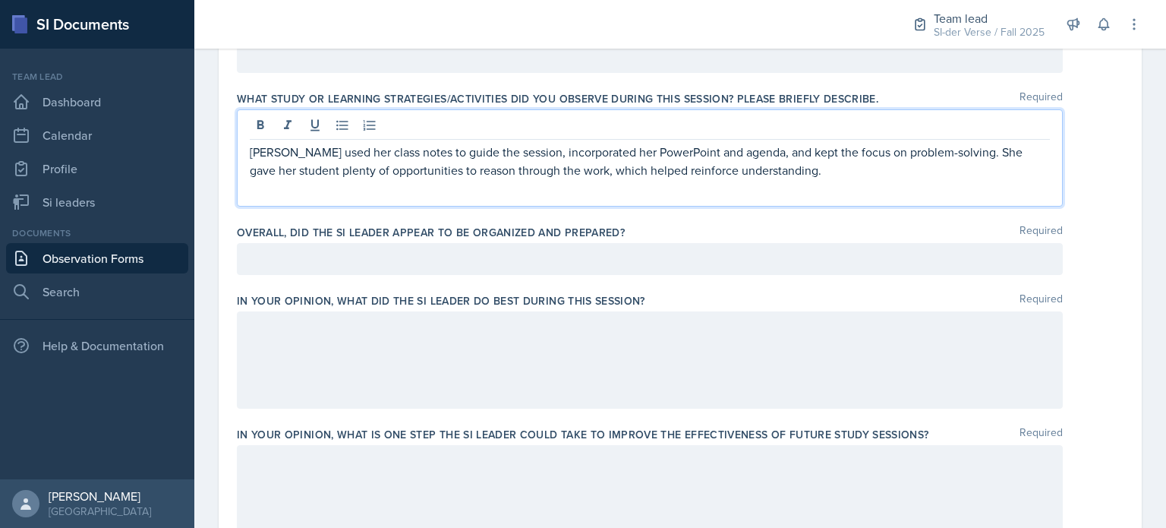
scroll to position [714, 0]
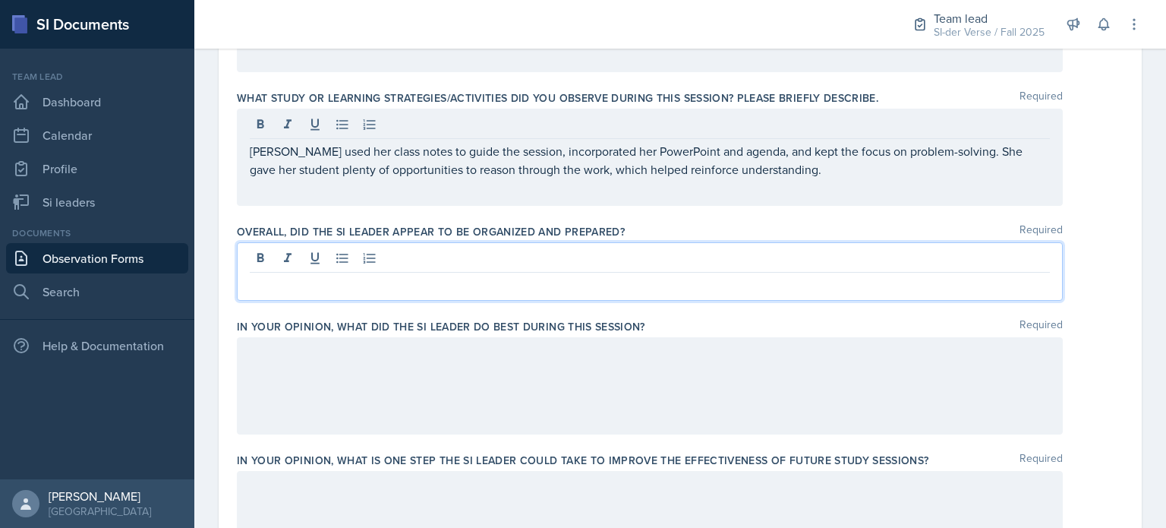
click at [359, 260] on div at bounding box center [650, 271] width 826 height 58
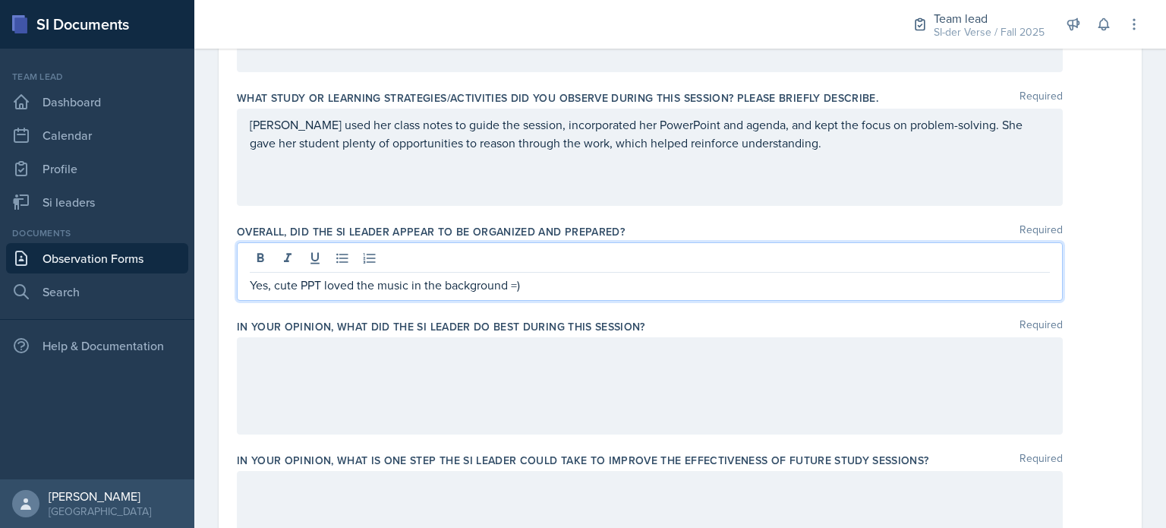
click at [512, 287] on p "Yes, cute PPT loved the music in the background =)" at bounding box center [650, 285] width 800 height 18
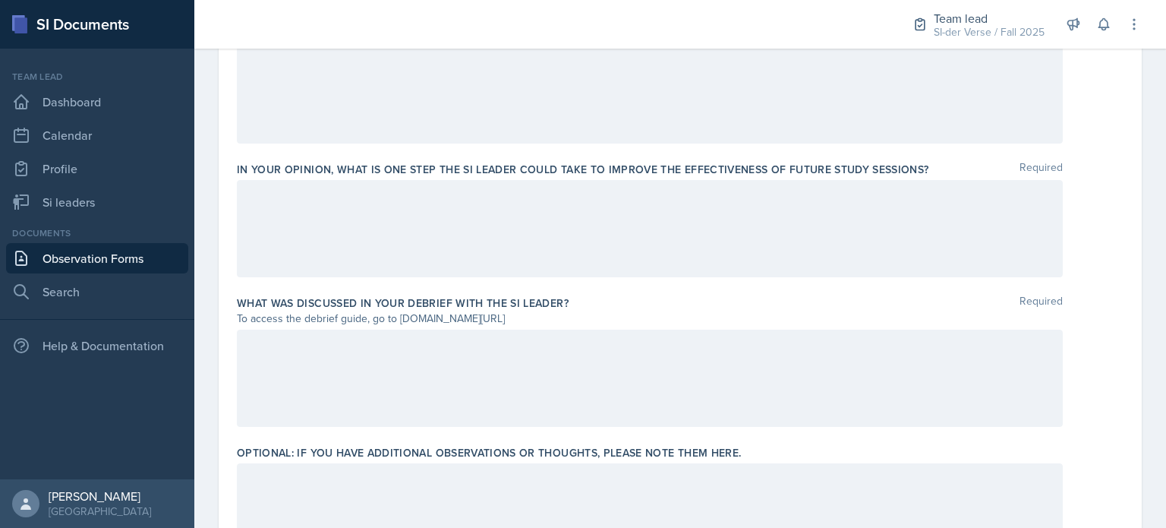
scroll to position [1097, 0]
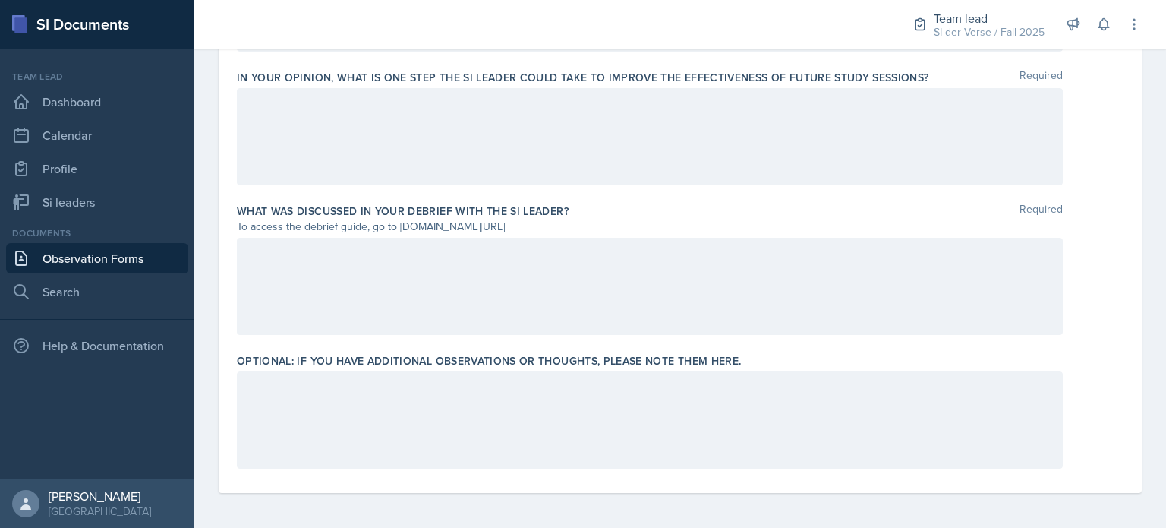
click at [378, 421] on div at bounding box center [650, 419] width 826 height 97
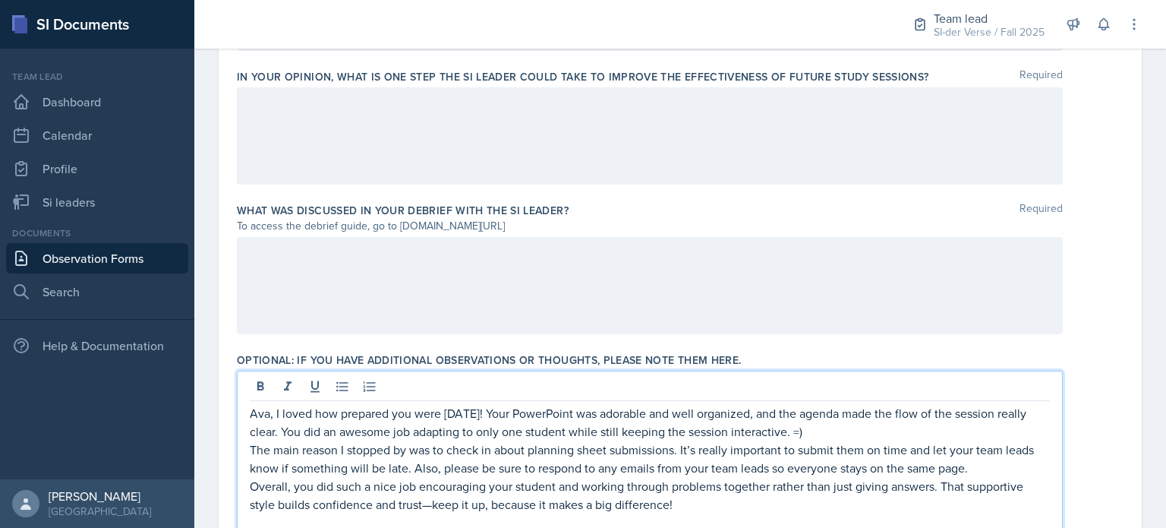
scroll to position [1096, 0]
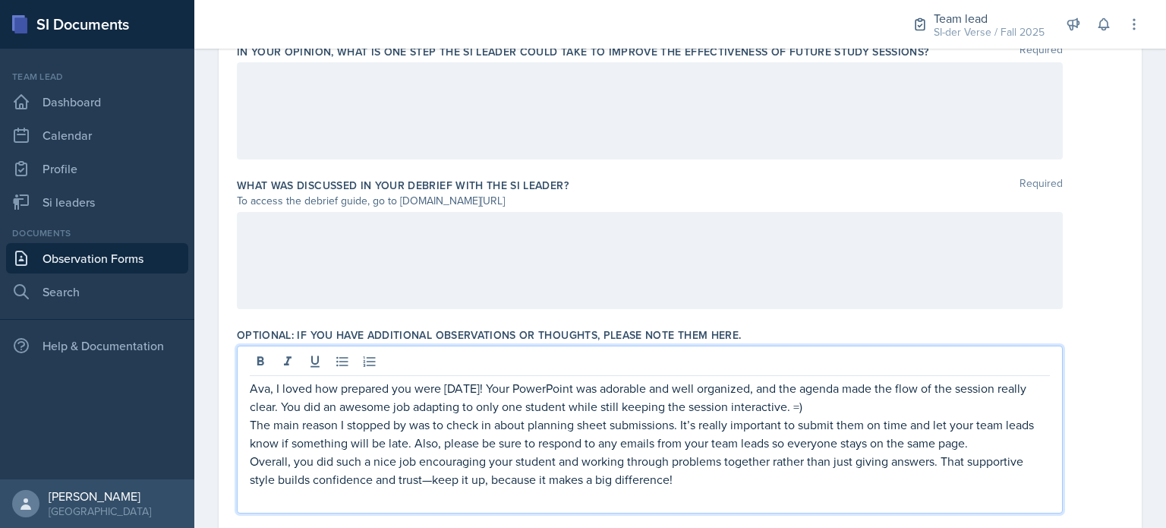
click at [431, 480] on p "Overall, you did such a nice job encouraging your student and working through p…" at bounding box center [650, 470] width 800 height 36
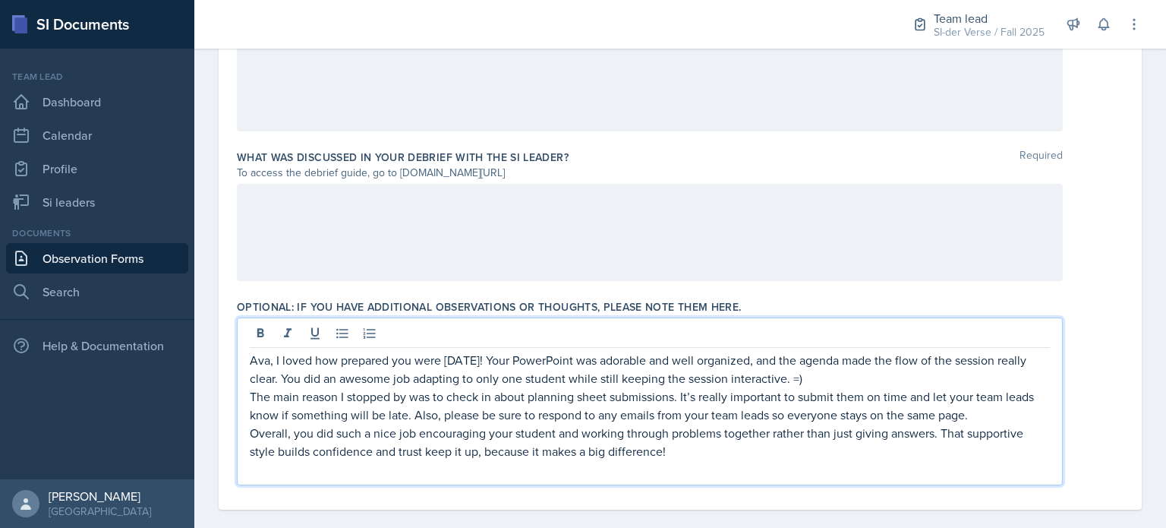
scroll to position [1141, 0]
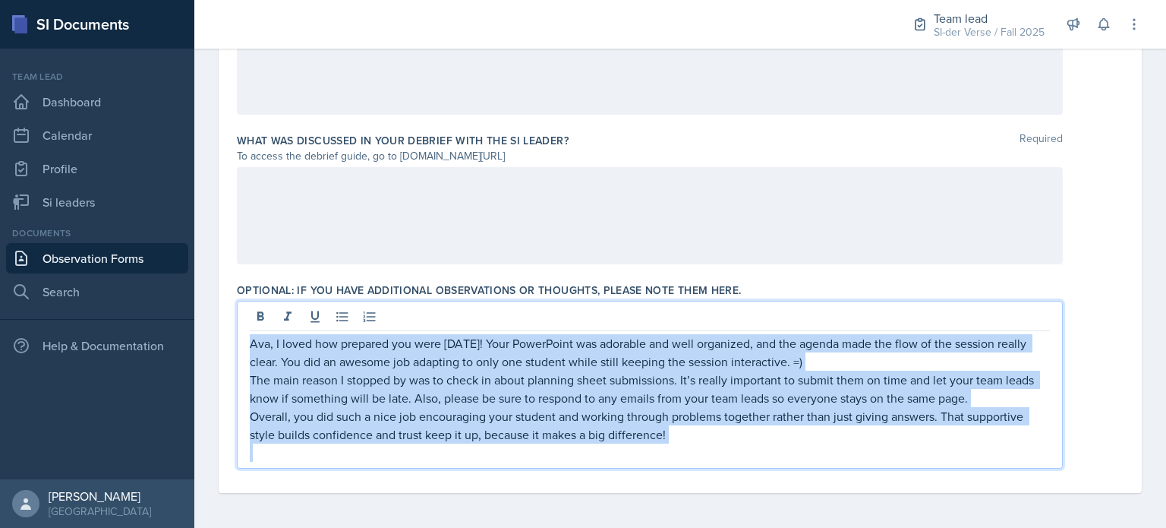
drag, startPoint x: 251, startPoint y: 338, endPoint x: 712, endPoint y: 446, distance: 474.0
click at [712, 446] on div "Ava, I loved how prepared you were [DATE]! Your PowerPoint was adorable and wel…" at bounding box center [650, 398] width 800 height 128
copy div "Ava, I loved how prepared you were [DATE]! Your PowerPoint was adorable and wel…"
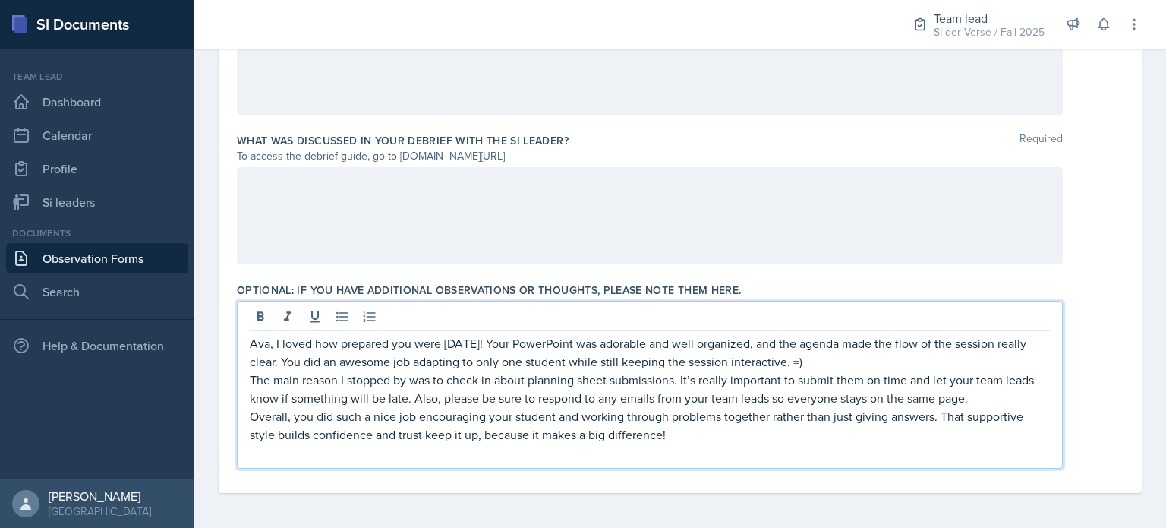
click at [426, 237] on div at bounding box center [650, 215] width 826 height 97
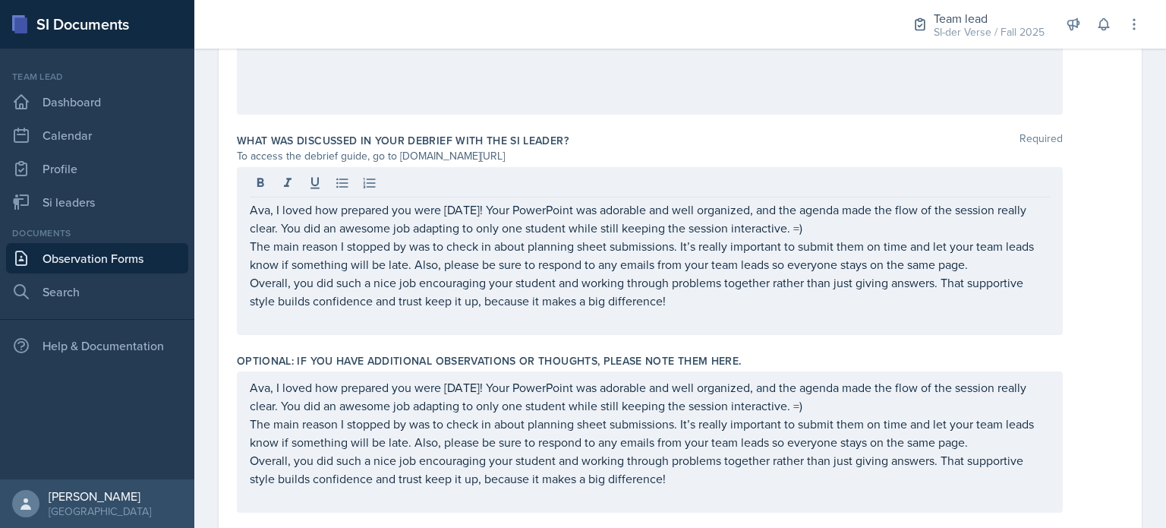
drag, startPoint x: 246, startPoint y: 386, endPoint x: 550, endPoint y: 440, distance: 309.2
click at [684, 449] on div "Ava, I loved how prepared you were [DATE]! Your PowerPoint was adorable and wel…" at bounding box center [650, 441] width 826 height 141
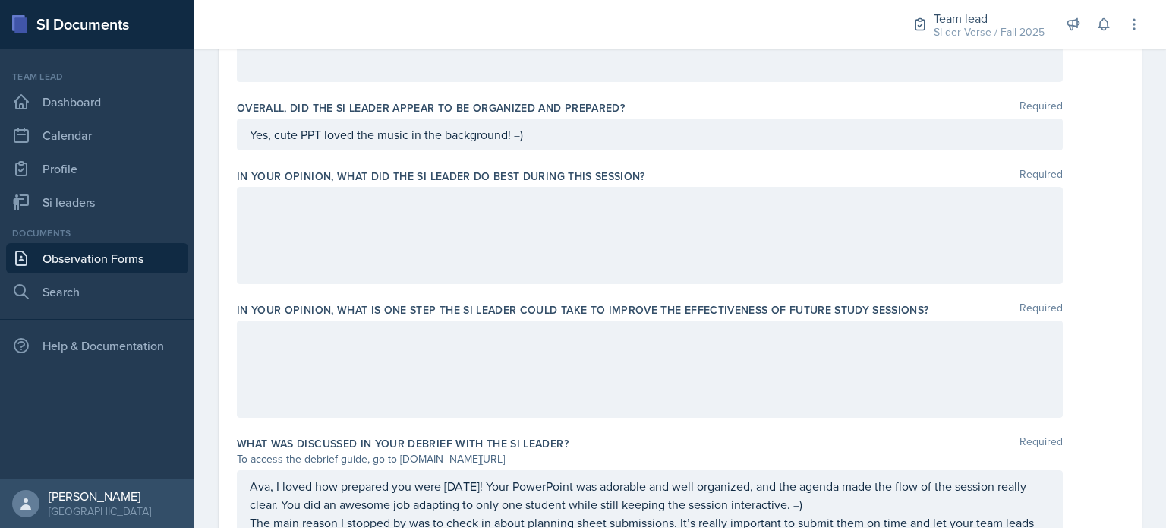
scroll to position [833, 0]
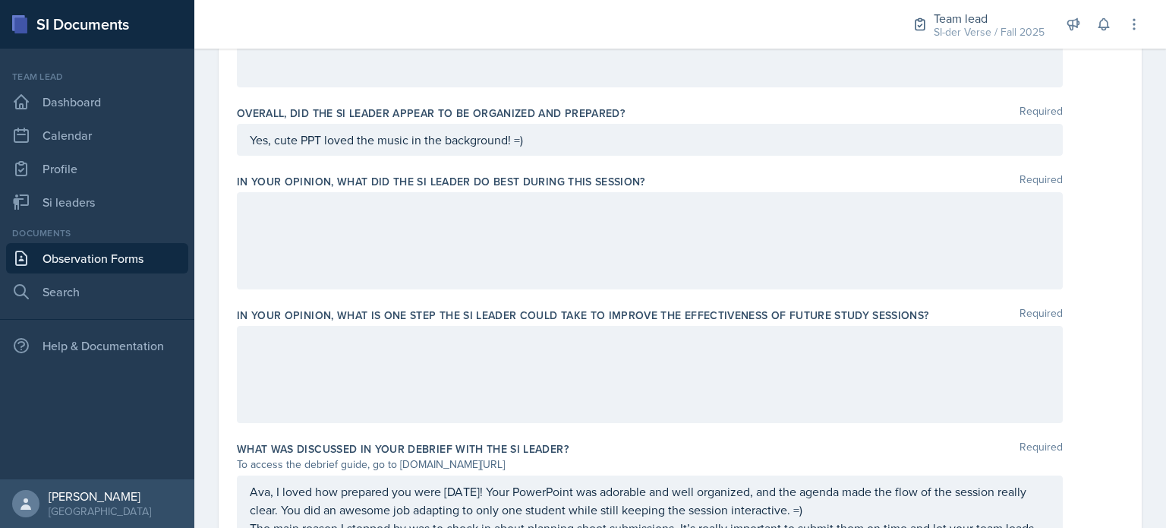
click at [334, 235] on div at bounding box center [650, 240] width 826 height 97
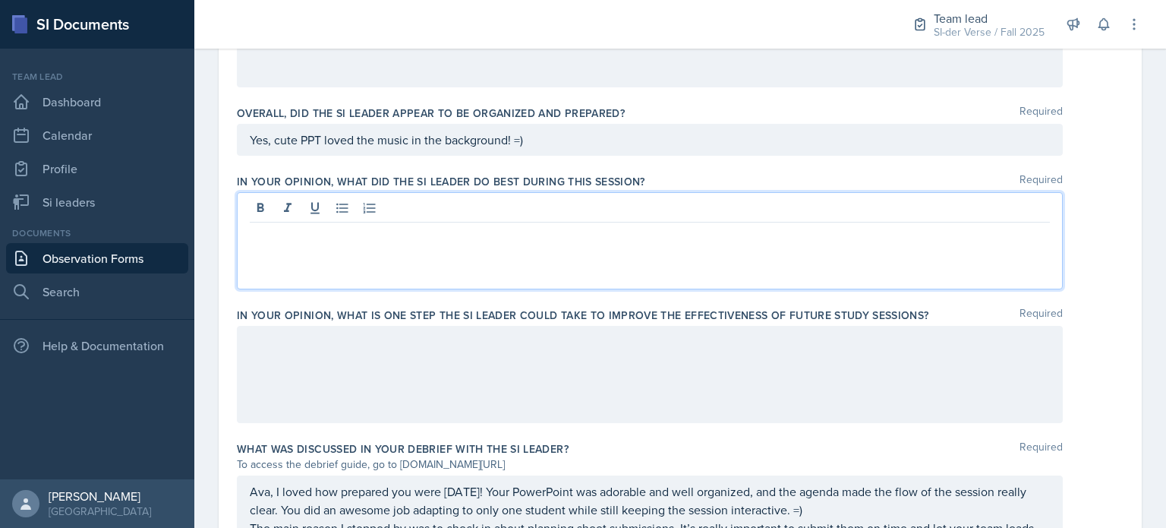
scroll to position [859, 0]
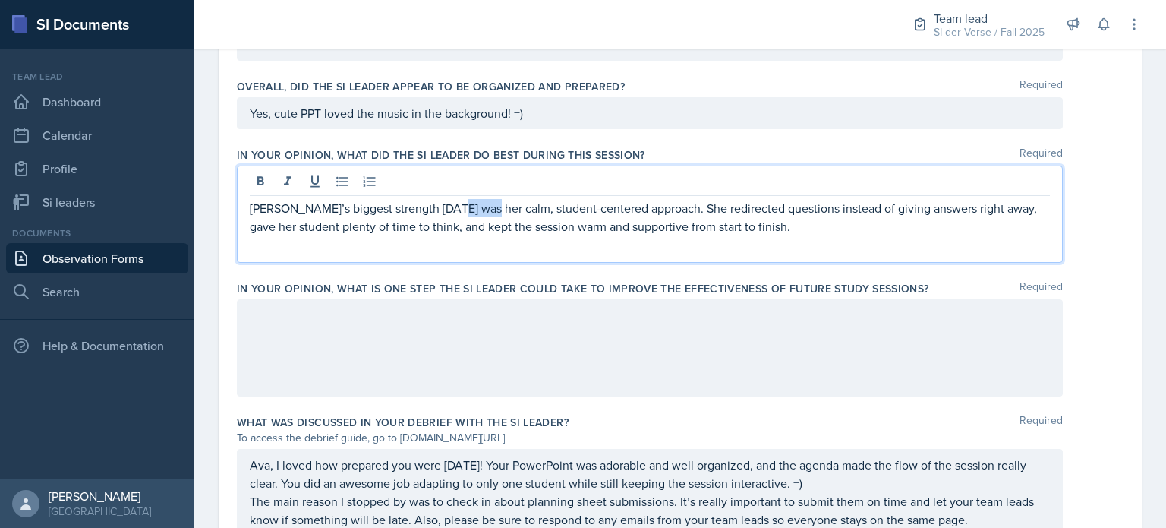
drag, startPoint x: 448, startPoint y: 206, endPoint x: 479, endPoint y: 207, distance: 31.2
click at [479, 207] on p "[PERSON_NAME]’s biggest strength [DATE] was her calm, student-centered approach…" at bounding box center [650, 217] width 800 height 36
click at [933, 213] on p "Ava’s biggest strength [DATE] was her student-centered approach. She redirected…" at bounding box center [650, 217] width 800 height 36
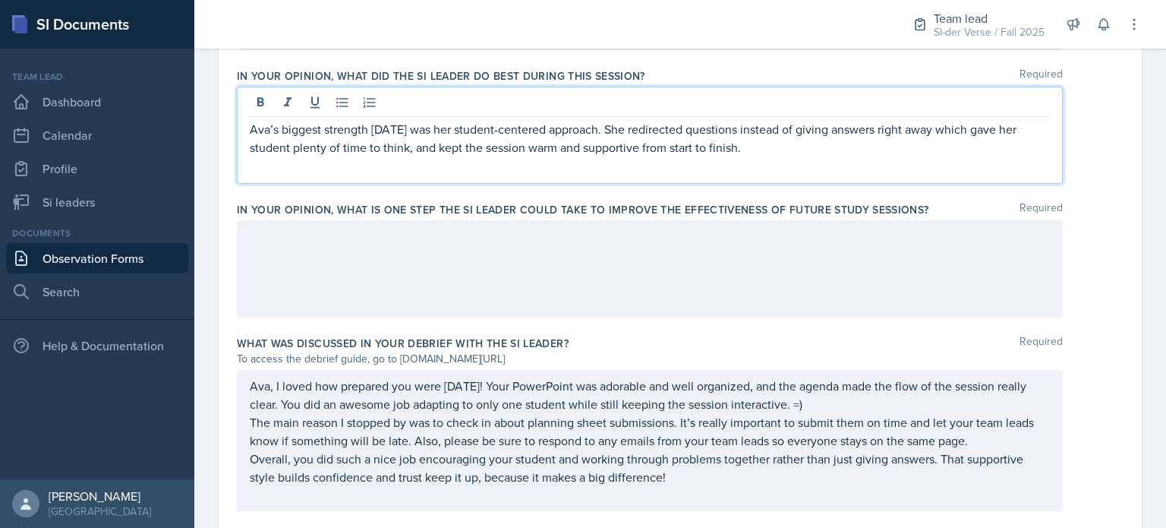
scroll to position [941, 0]
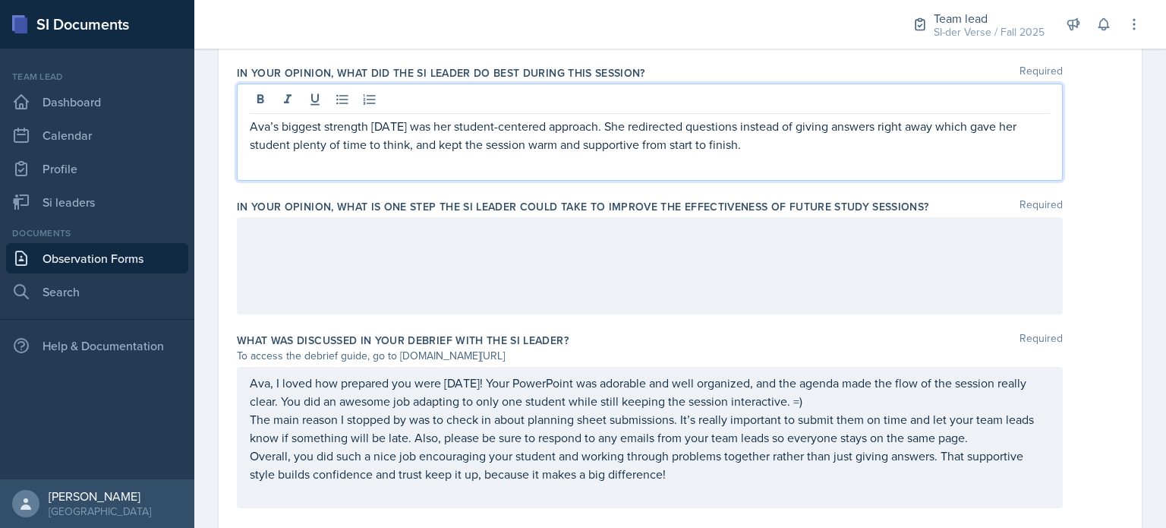
click at [459, 260] on div at bounding box center [650, 265] width 826 height 97
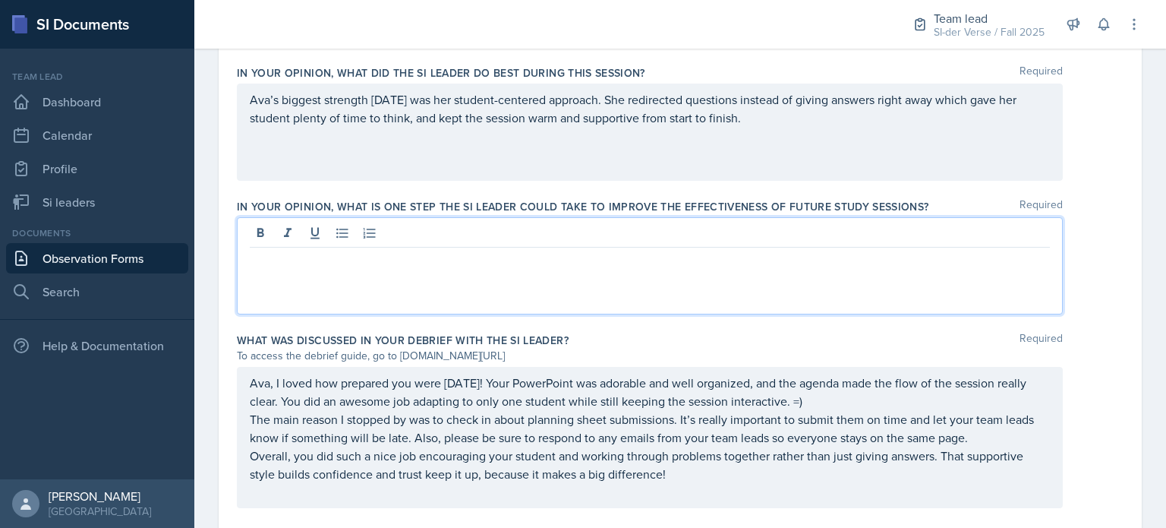
scroll to position [968, 0]
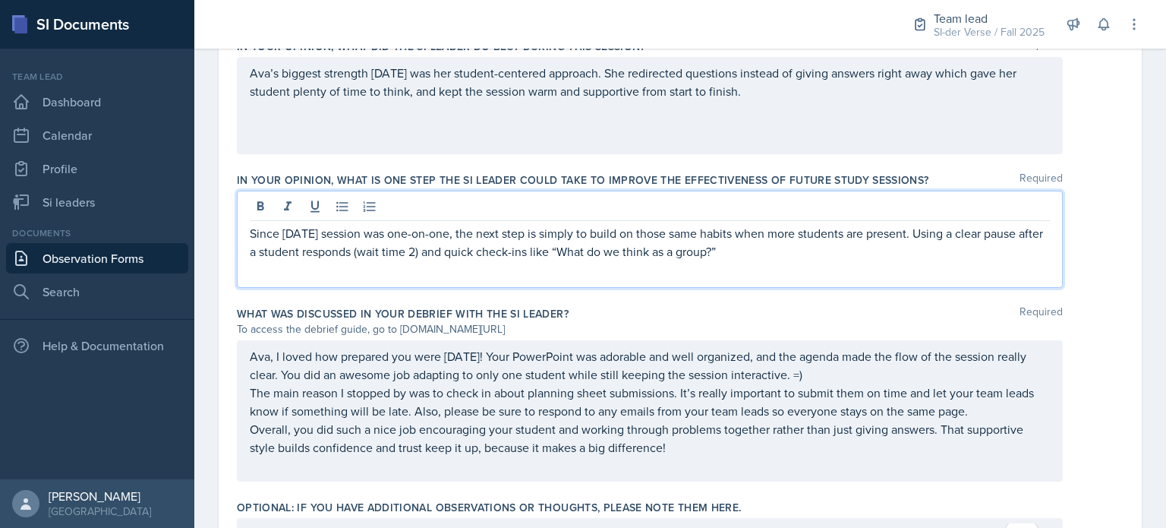
click at [528, 237] on p "Since [DATE] session was one-on-one, the next step is simply to build on those …" at bounding box center [650, 242] width 800 height 36
click at [743, 235] on p "Since [DATE] session was one-on-one, the next step is simply to build on those …" at bounding box center [650, 242] width 800 height 36
click at [909, 238] on p "Since [DATE] session was one-on-one, the next step is simply to build on those …" at bounding box center [650, 242] width 800 height 36
click at [723, 256] on p "Since [DATE] session was one-on-one, the next step is simply to build on those …" at bounding box center [650, 242] width 800 height 36
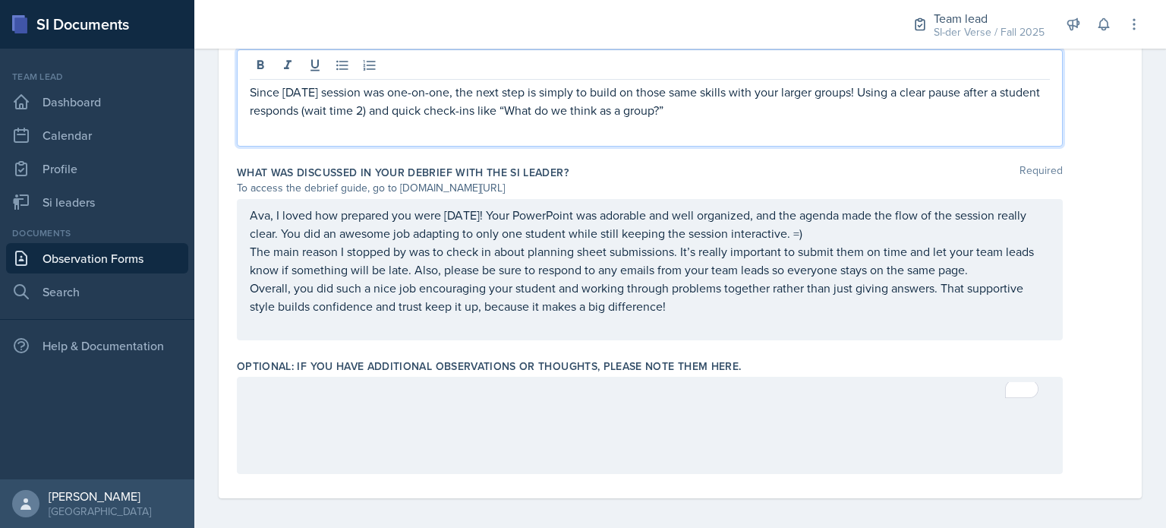
scroll to position [1115, 0]
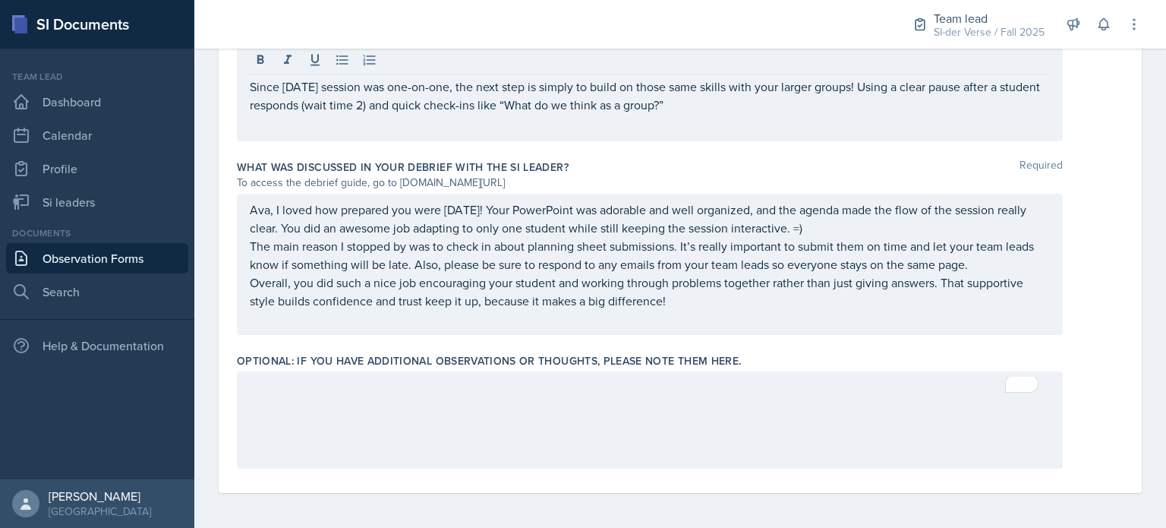
click at [316, 400] on div at bounding box center [650, 419] width 826 height 97
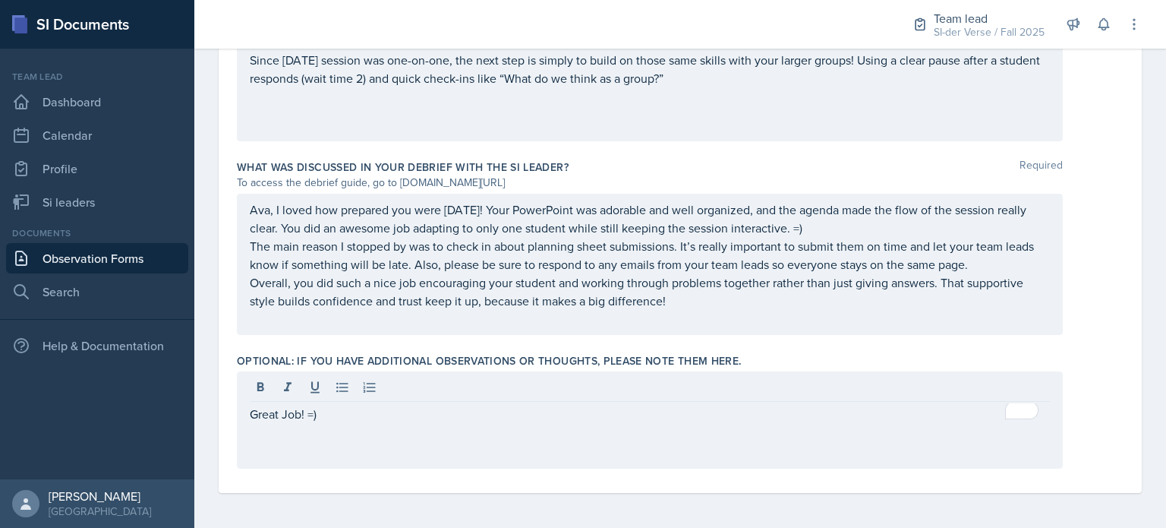
click at [1078, 197] on div "Ava, I loved how prepared you were [DATE]! Your PowerPoint was adorable and wel…" at bounding box center [680, 264] width 887 height 141
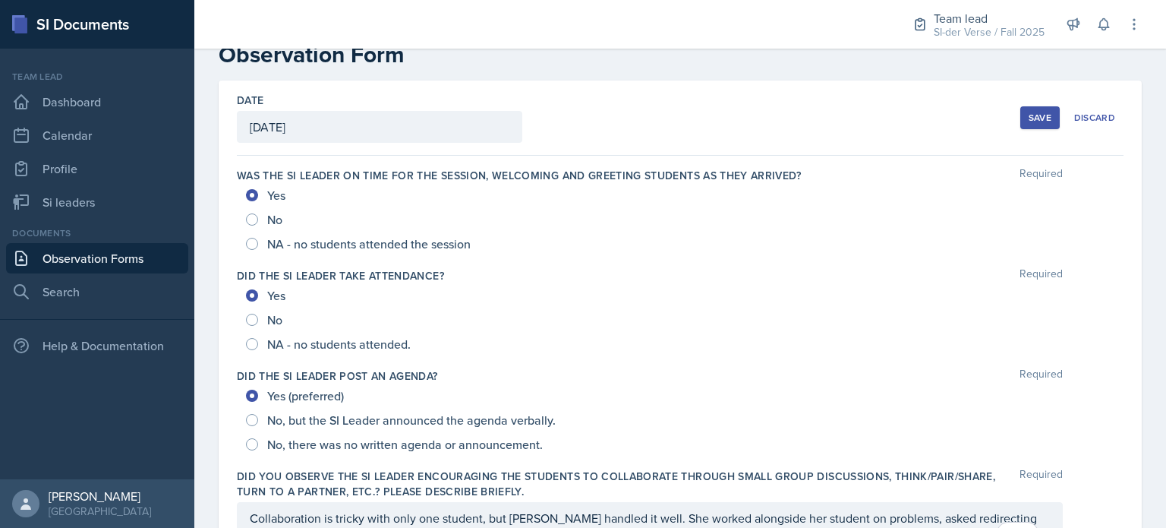
scroll to position [36, 0]
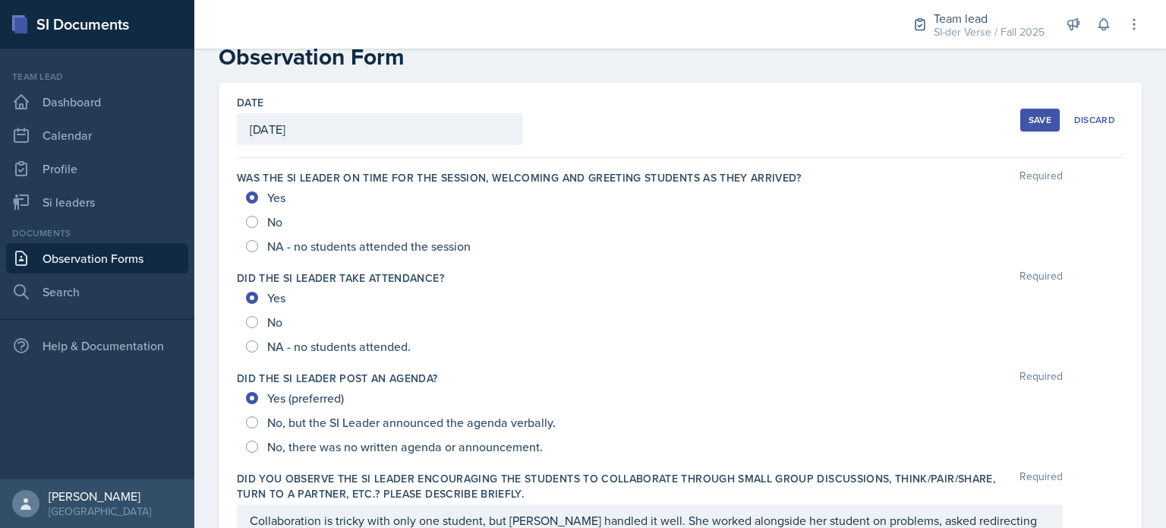
click at [1020, 128] on button "Save" at bounding box center [1039, 120] width 39 height 23
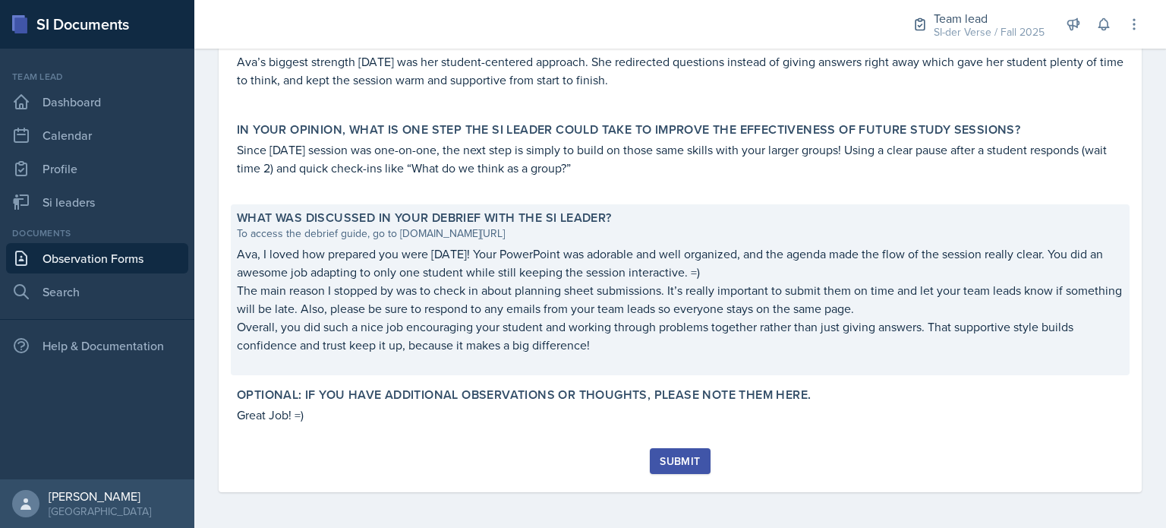
scroll to position [847, 0]
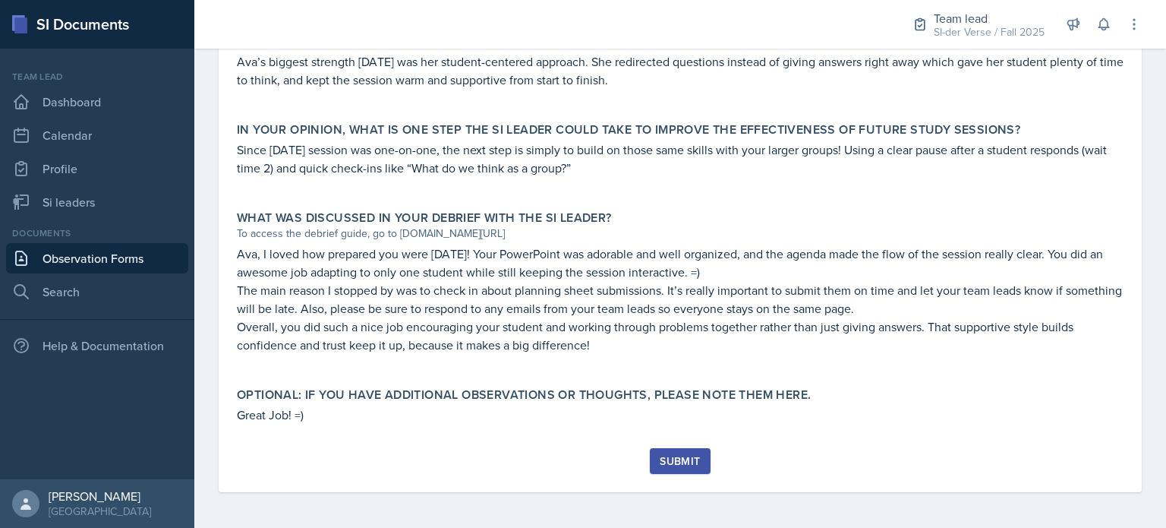
click at [660, 456] on div "Submit" at bounding box center [680, 461] width 40 height 12
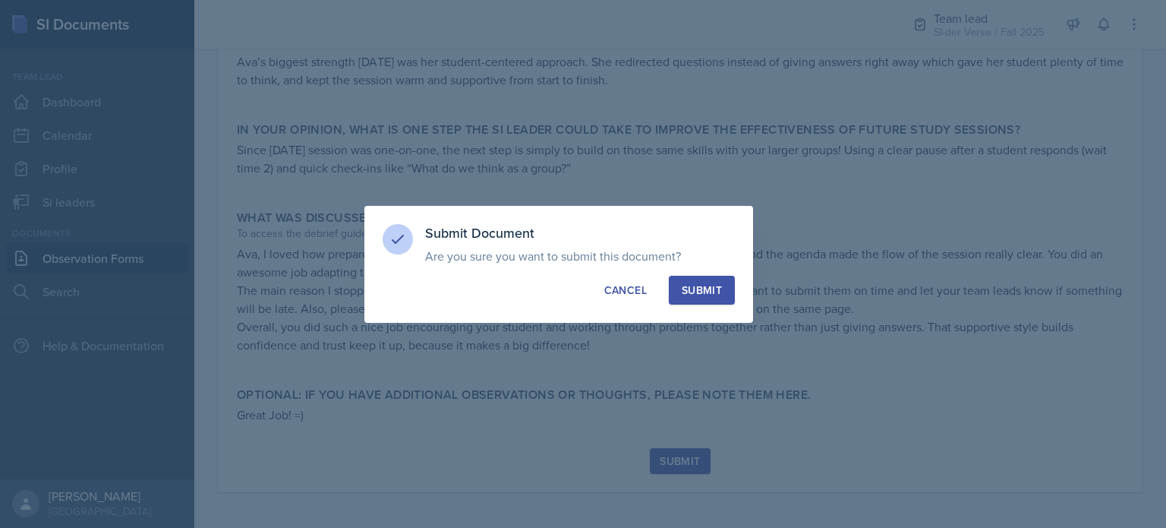
click at [710, 290] on div "Submit" at bounding box center [702, 289] width 40 height 15
radio input "true"
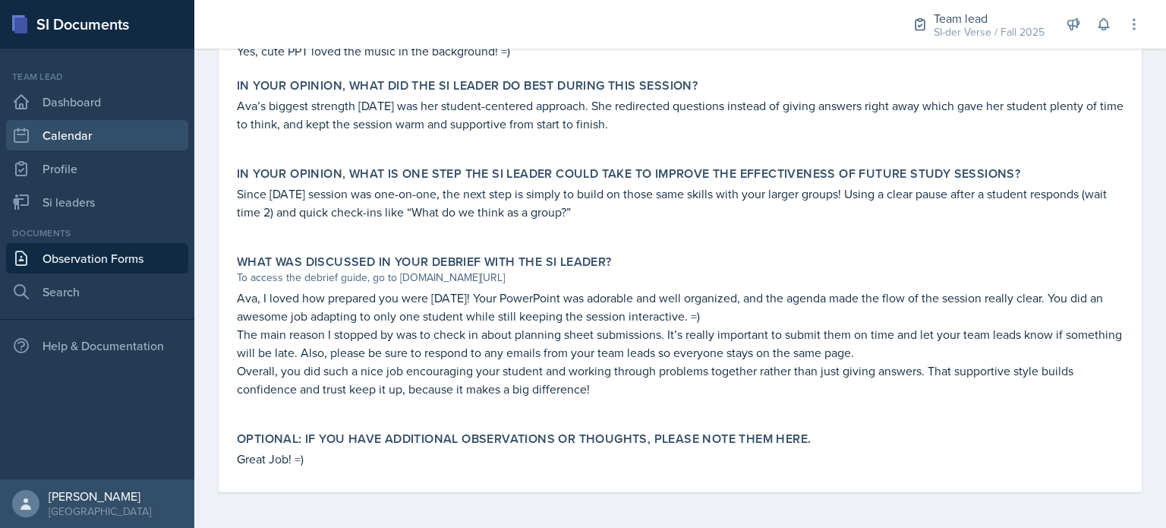
click at [134, 132] on link "Calendar" at bounding box center [97, 135] width 182 height 30
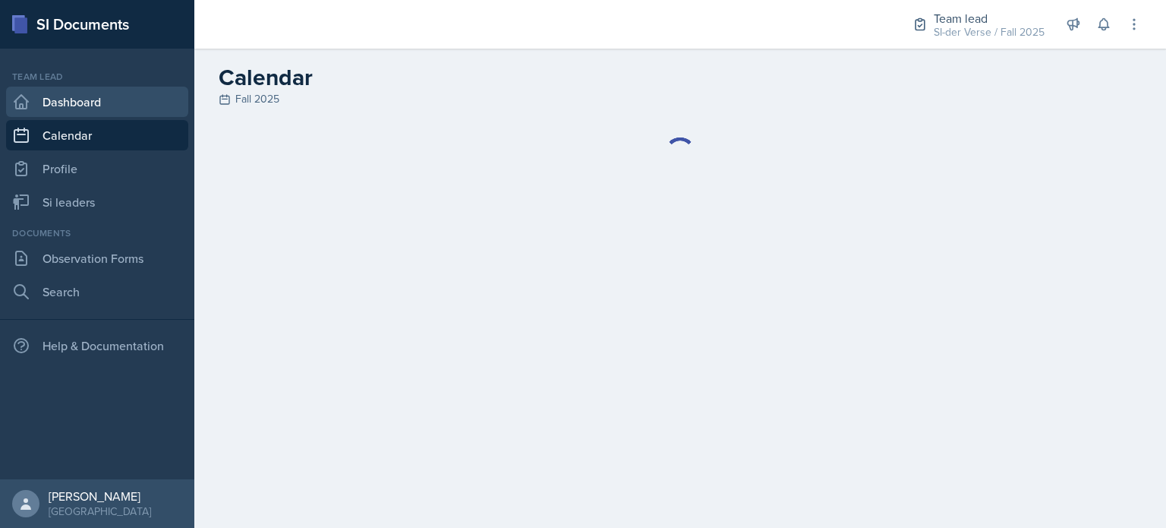
click at [133, 100] on link "Dashboard" at bounding box center [97, 102] width 182 height 30
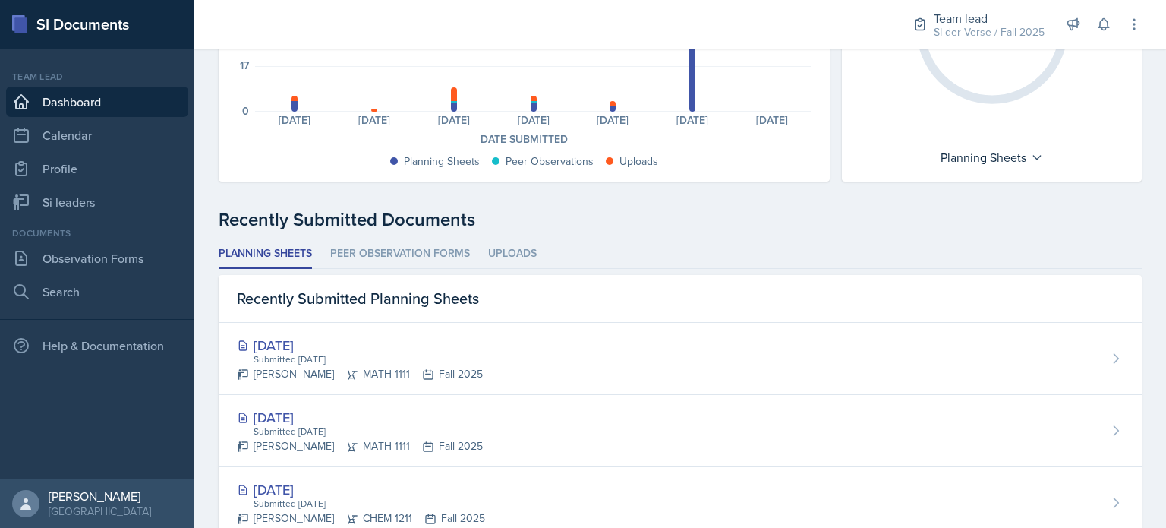
scroll to position [238, 0]
